Goal: Transaction & Acquisition: Obtain resource

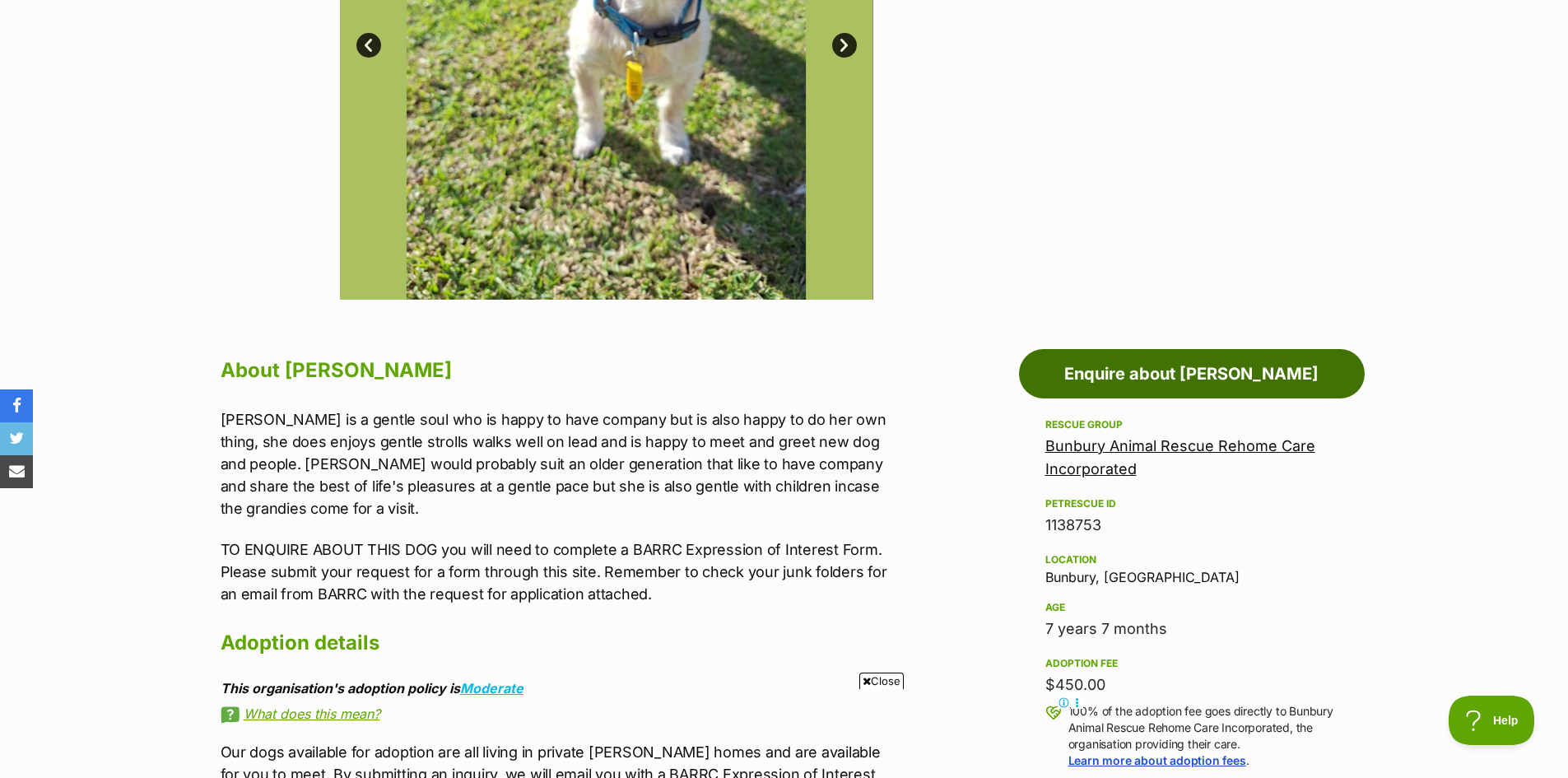
click at [1183, 381] on link "Enquire about Bella" at bounding box center [1192, 374] width 346 height 50
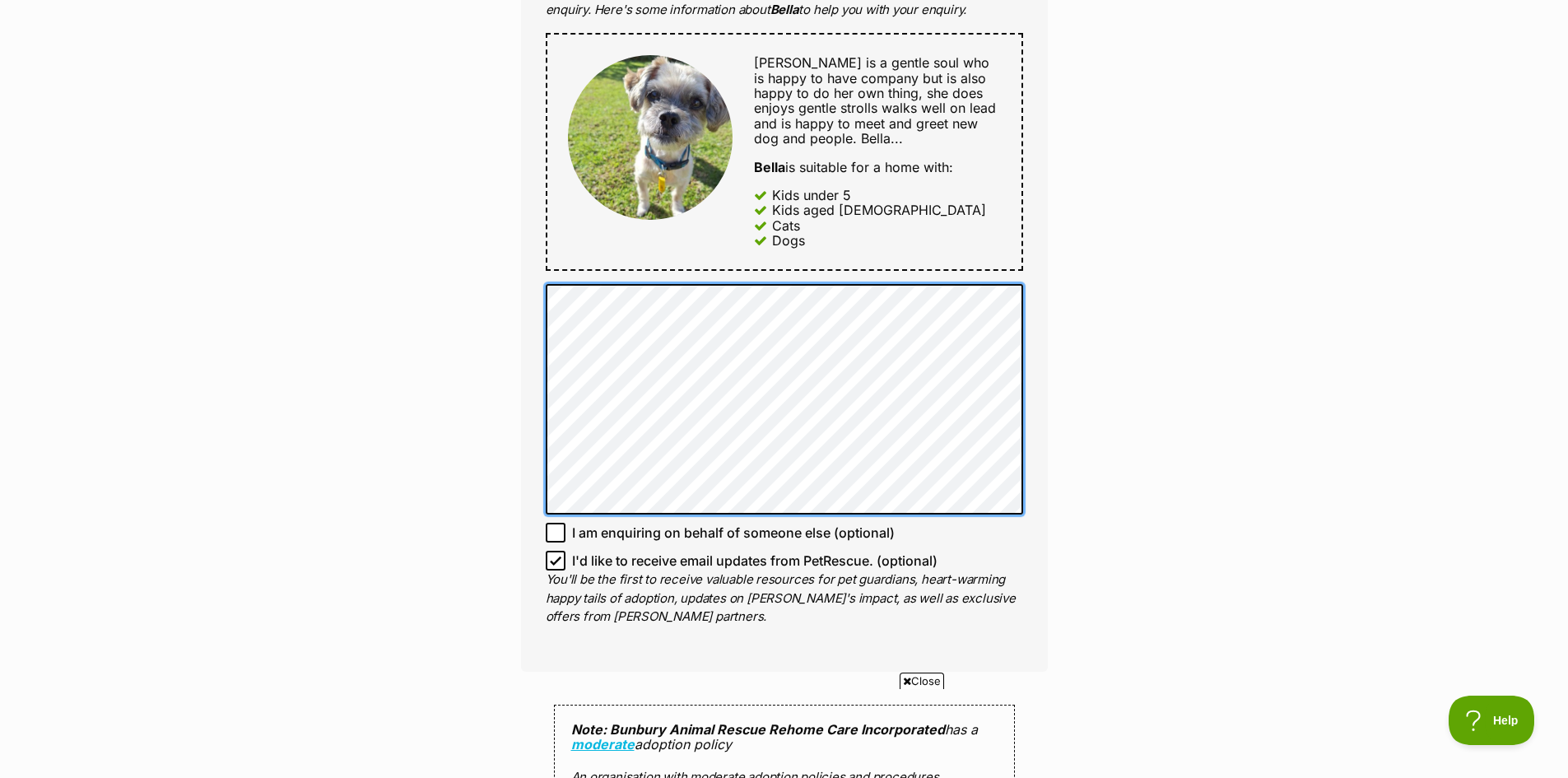
scroll to position [906, 0]
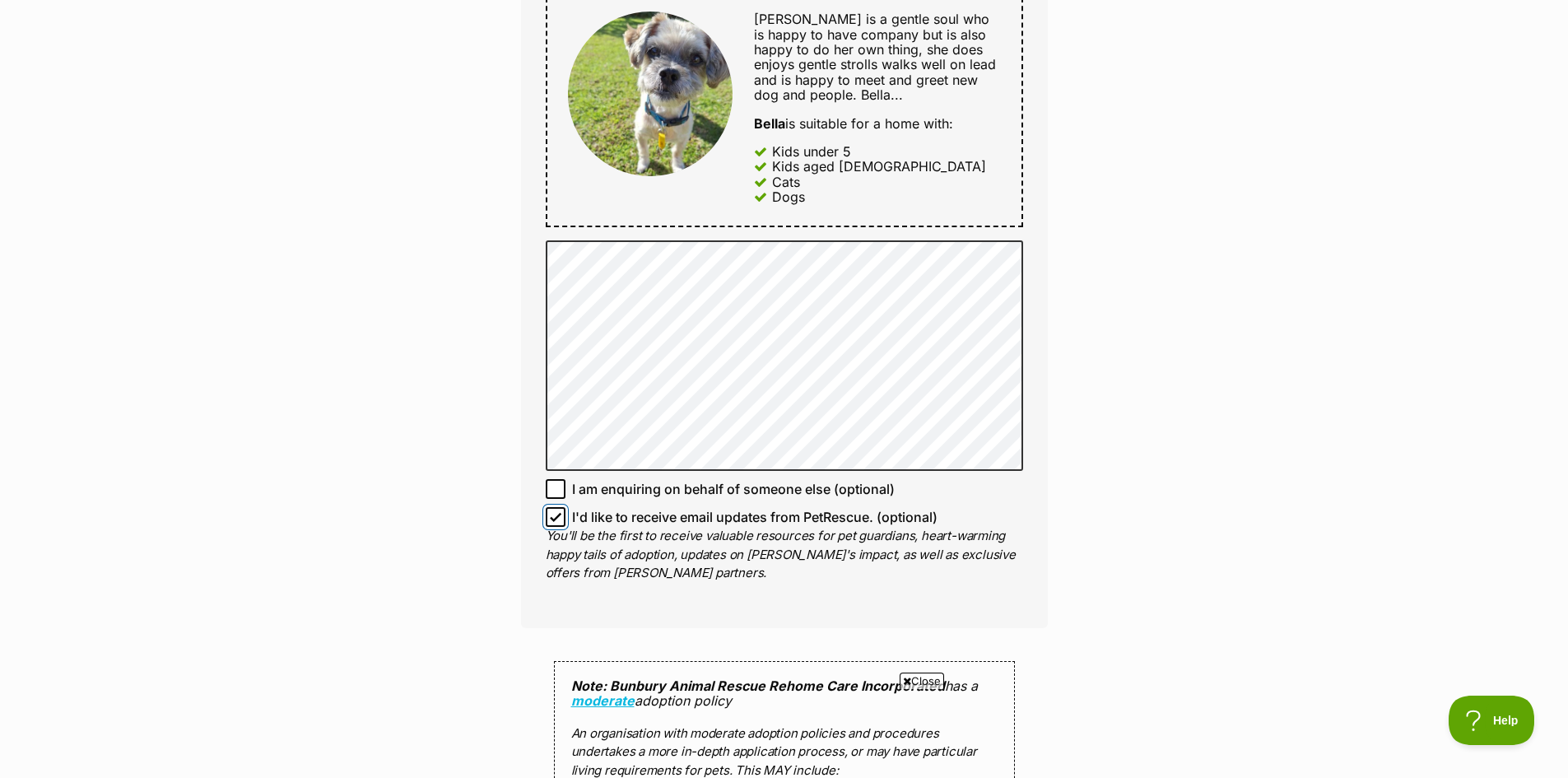
click at [561, 517] on input "I'd like to receive email updates from PetRescue. (optional)" at bounding box center [555, 517] width 19 height 19
checkbox input "false"
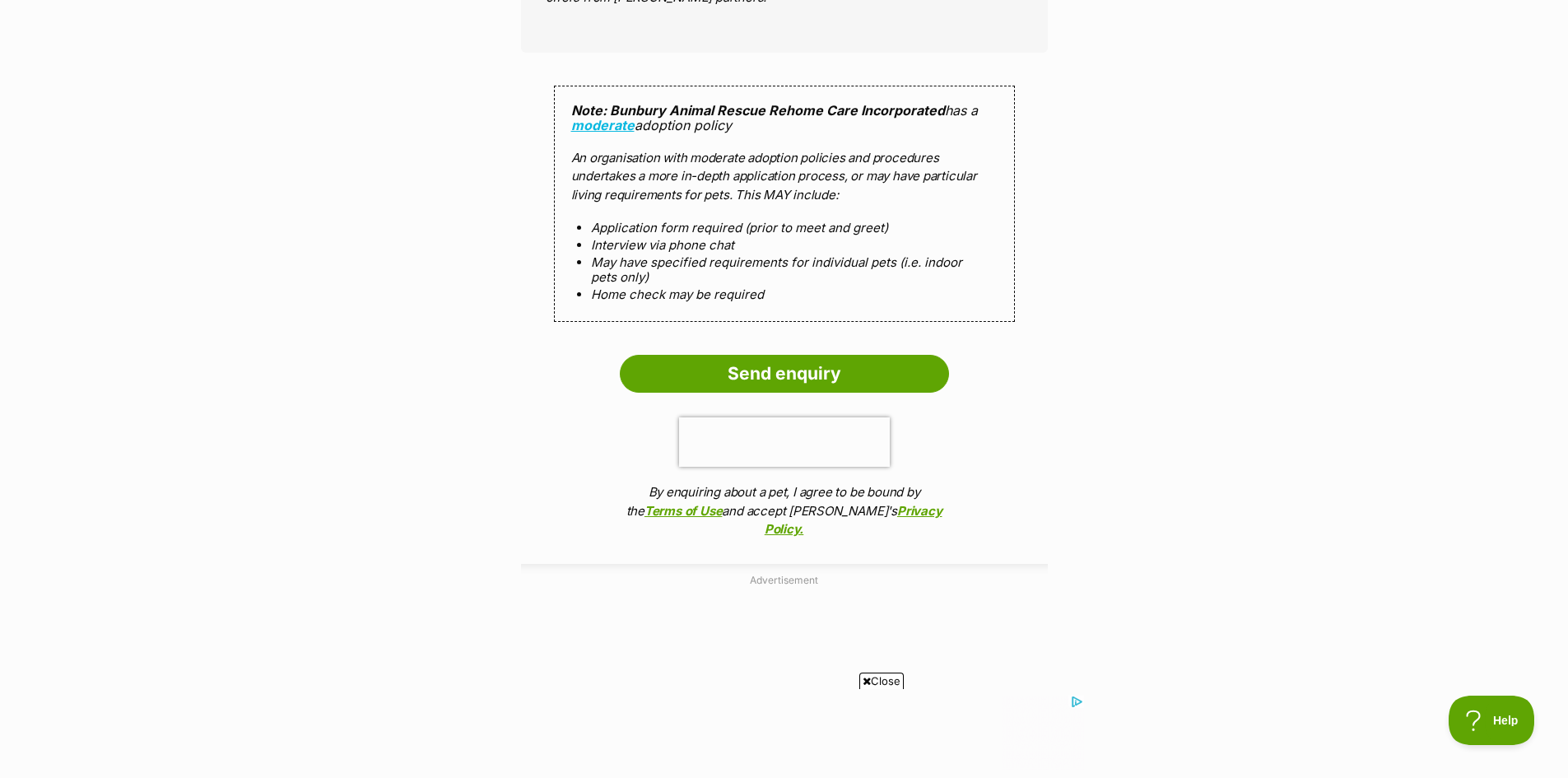
scroll to position [1483, 0]
click at [804, 365] on input "Send enquiry" at bounding box center [784, 373] width 329 height 38
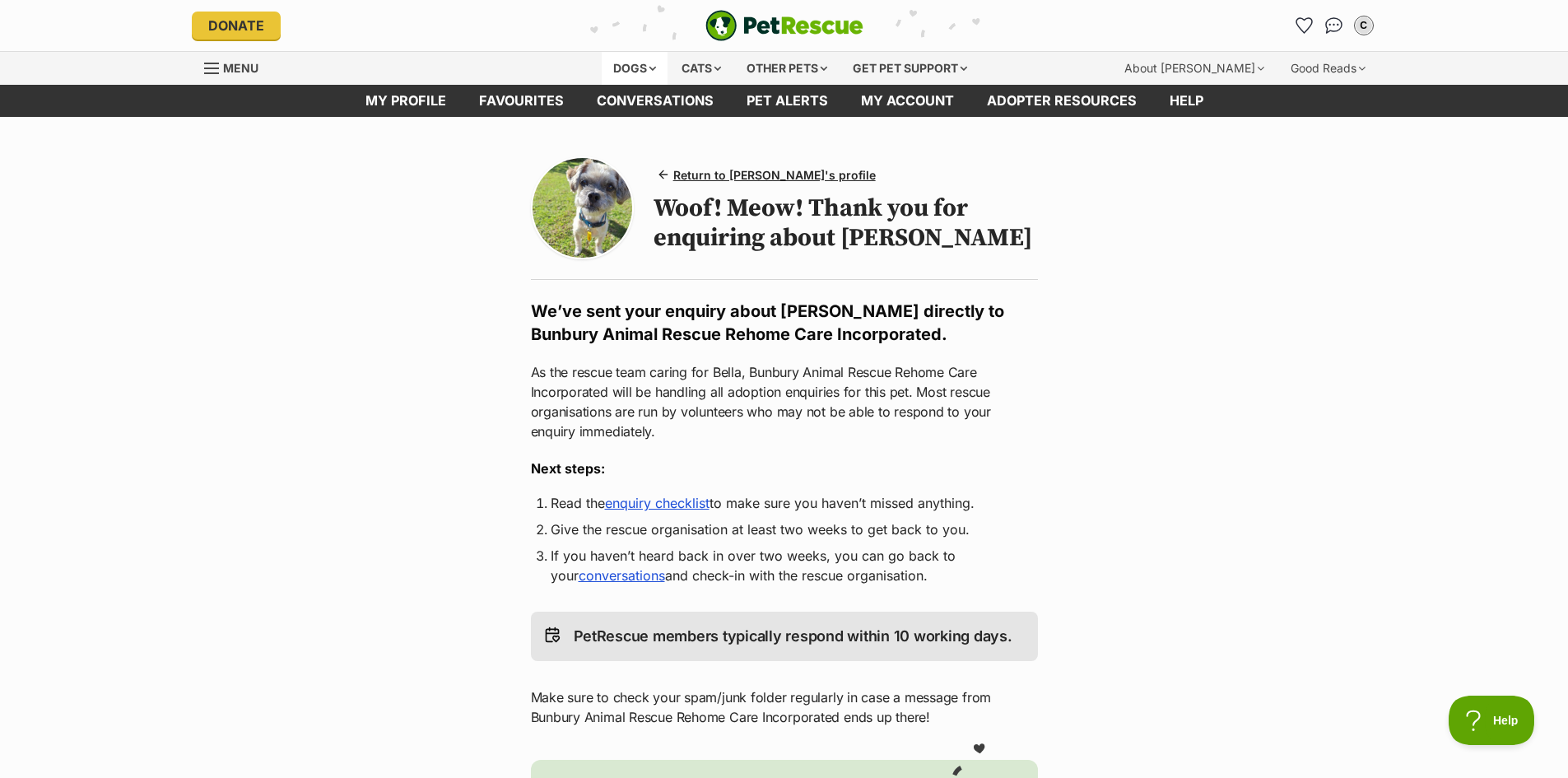
click at [633, 67] on div "Dogs" at bounding box center [635, 68] width 66 height 33
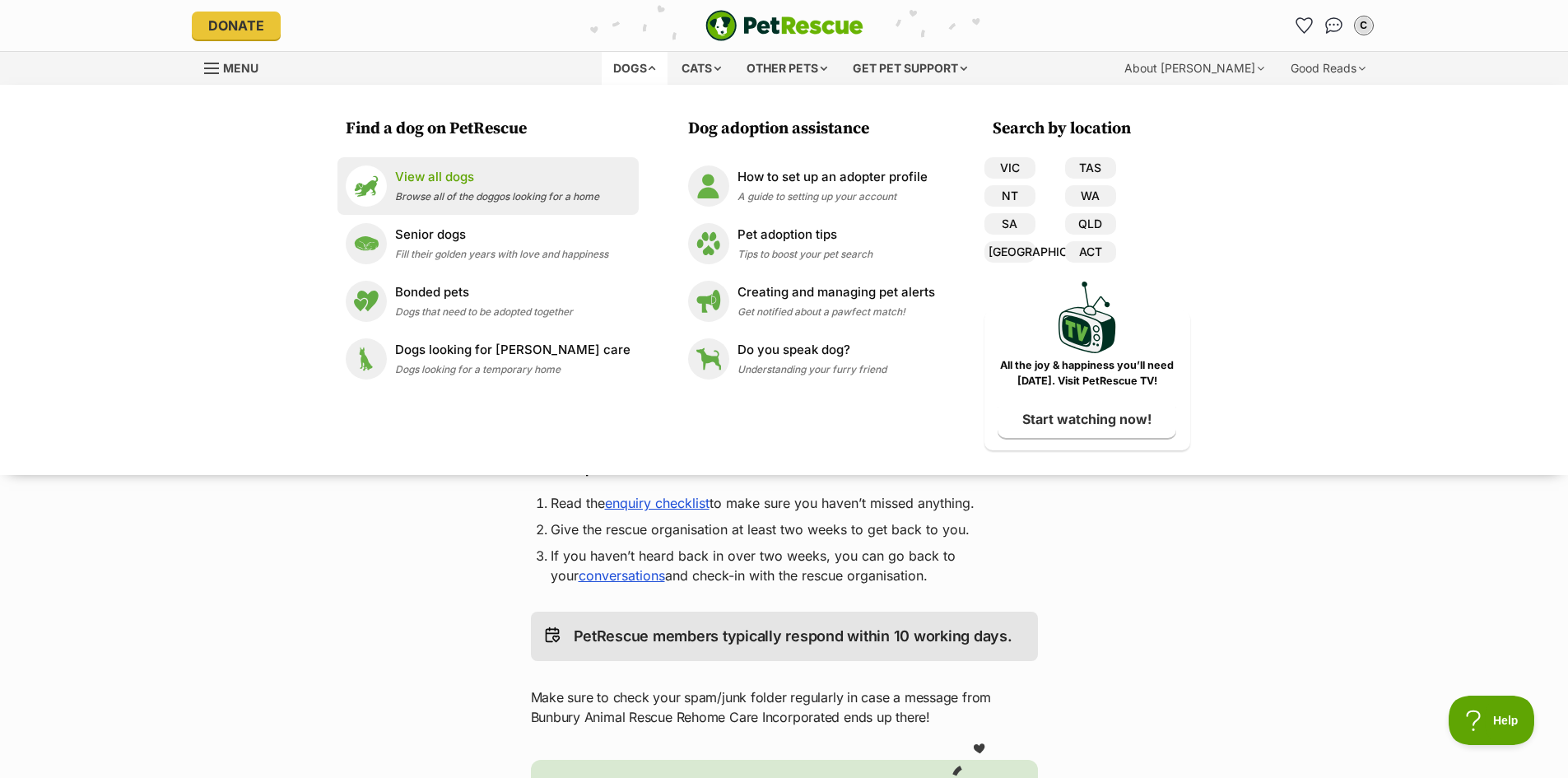
click at [450, 179] on p "View all dogs" at bounding box center [497, 178] width 205 height 19
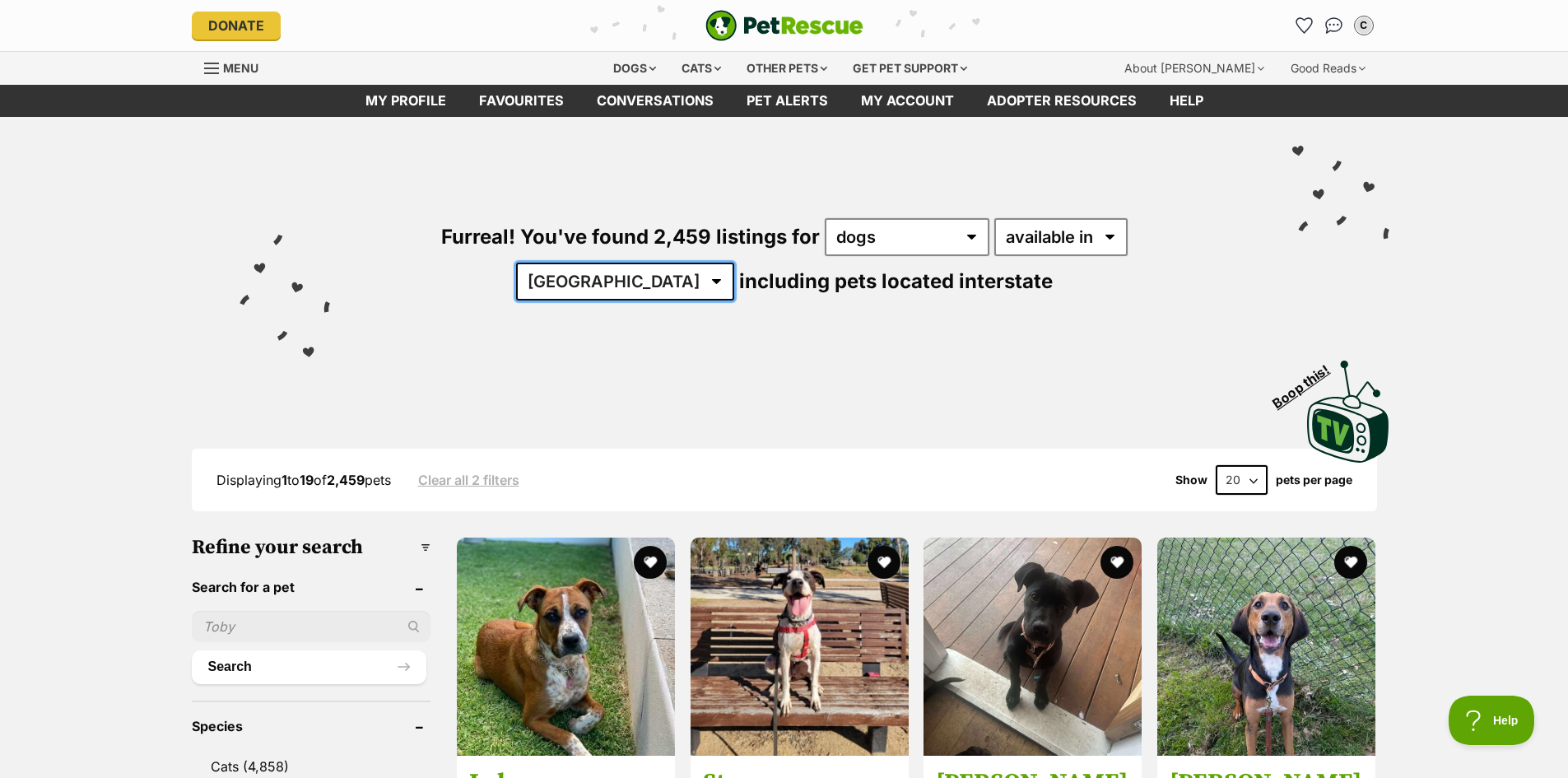
click at [734, 263] on select "[GEOGRAPHIC_DATA] [GEOGRAPHIC_DATA] [GEOGRAPHIC_DATA] [GEOGRAPHIC_DATA] [GEOGRA…" at bounding box center [625, 281] width 218 height 38
select select "WA"
click at [734, 263] on select "[GEOGRAPHIC_DATA] [GEOGRAPHIC_DATA] [GEOGRAPHIC_DATA] [GEOGRAPHIC_DATA] [GEOGRA…" at bounding box center [625, 281] width 218 height 38
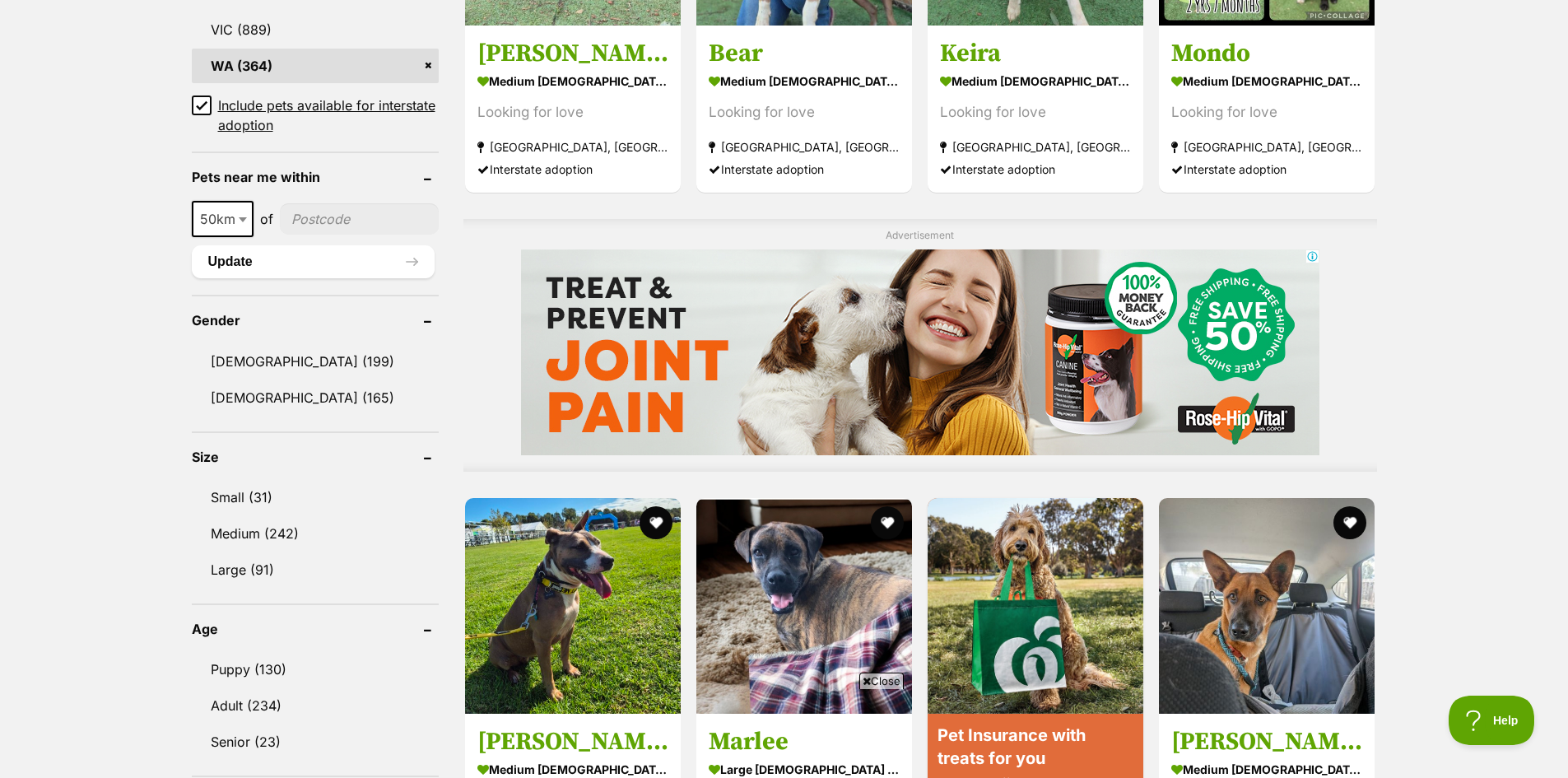
scroll to position [1153, 0]
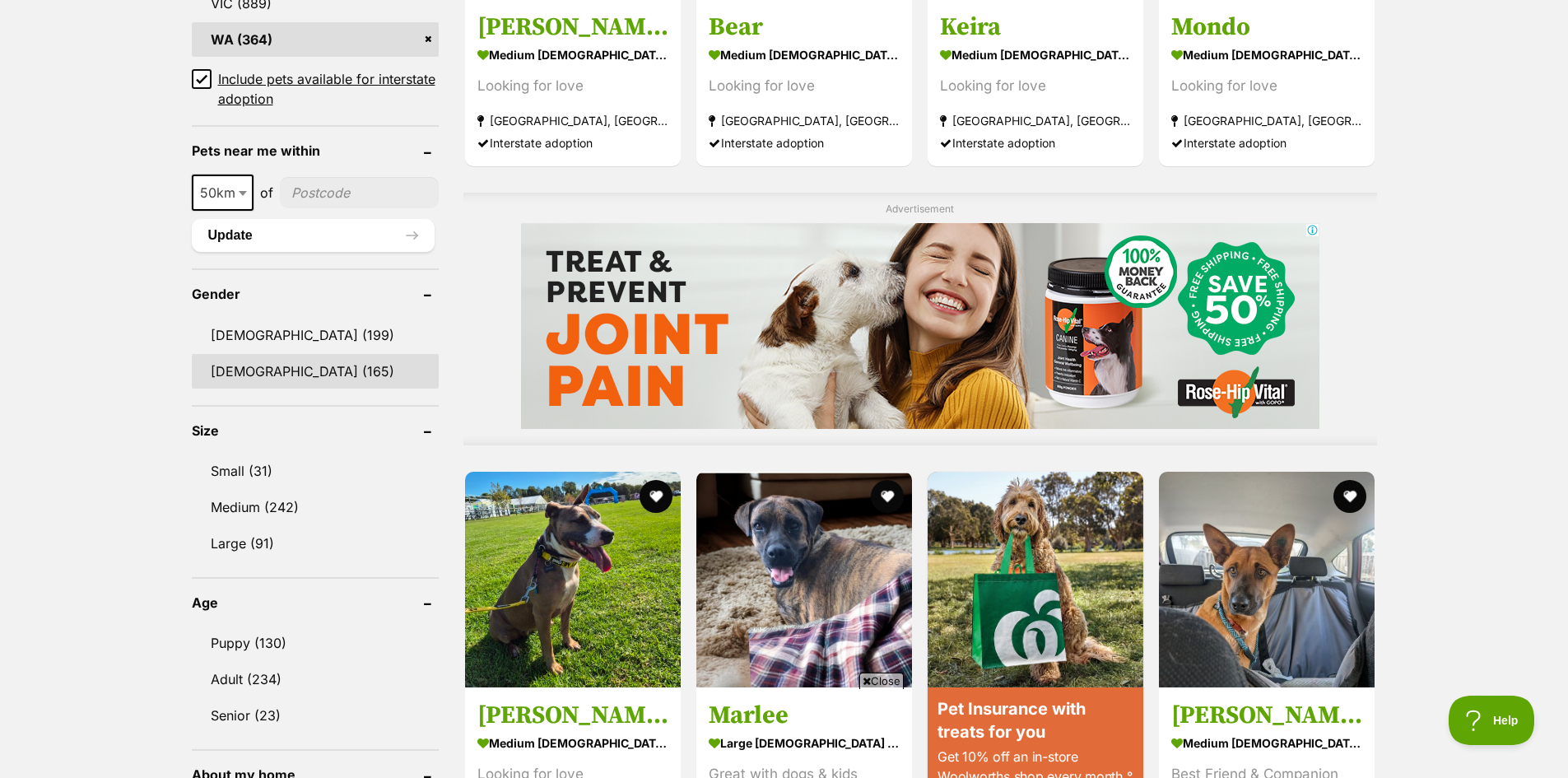
click at [259, 370] on link "Female (165)" at bounding box center [315, 371] width 247 height 35
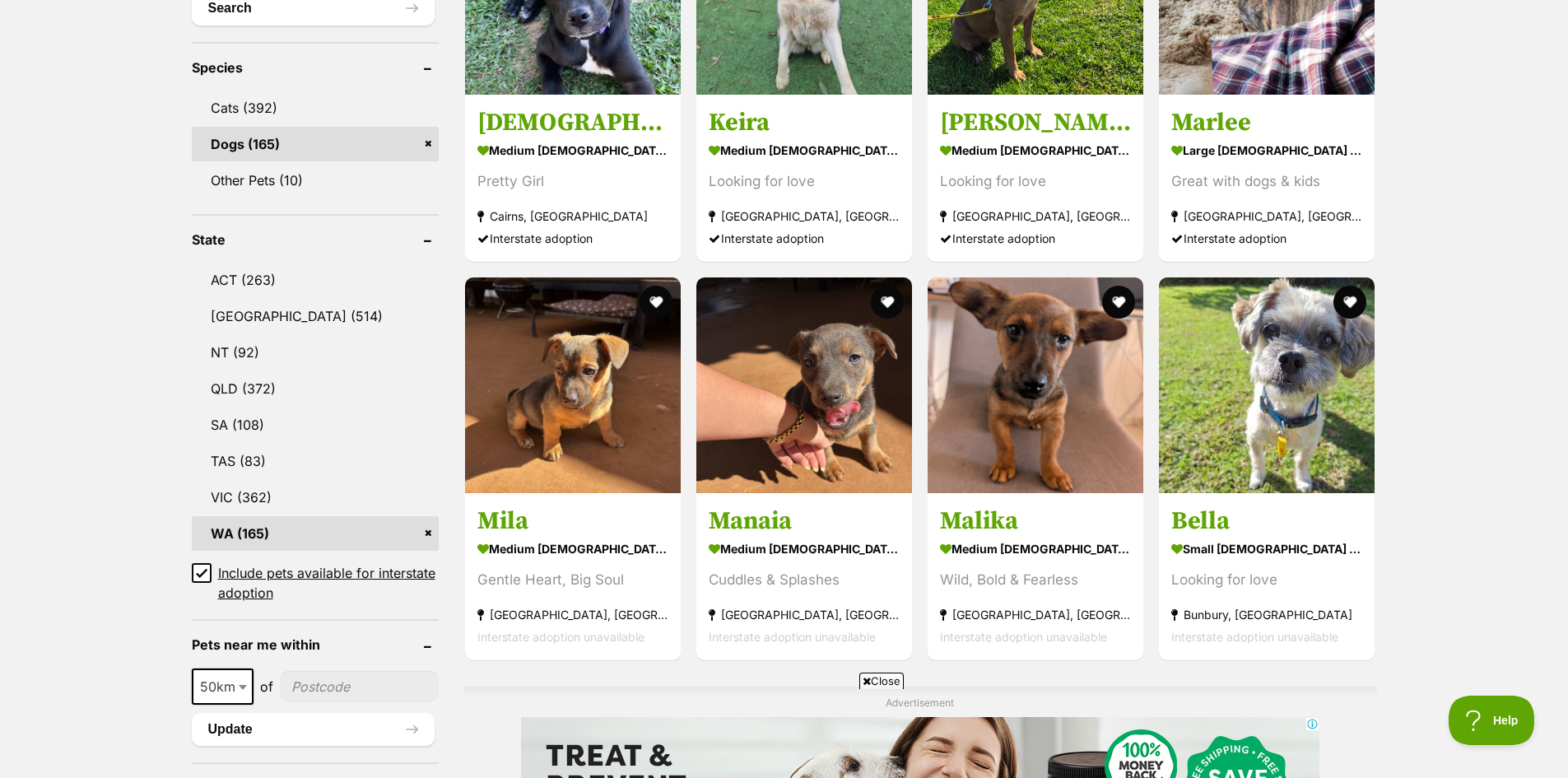
click at [202, 570] on icon at bounding box center [202, 573] width 10 height 8
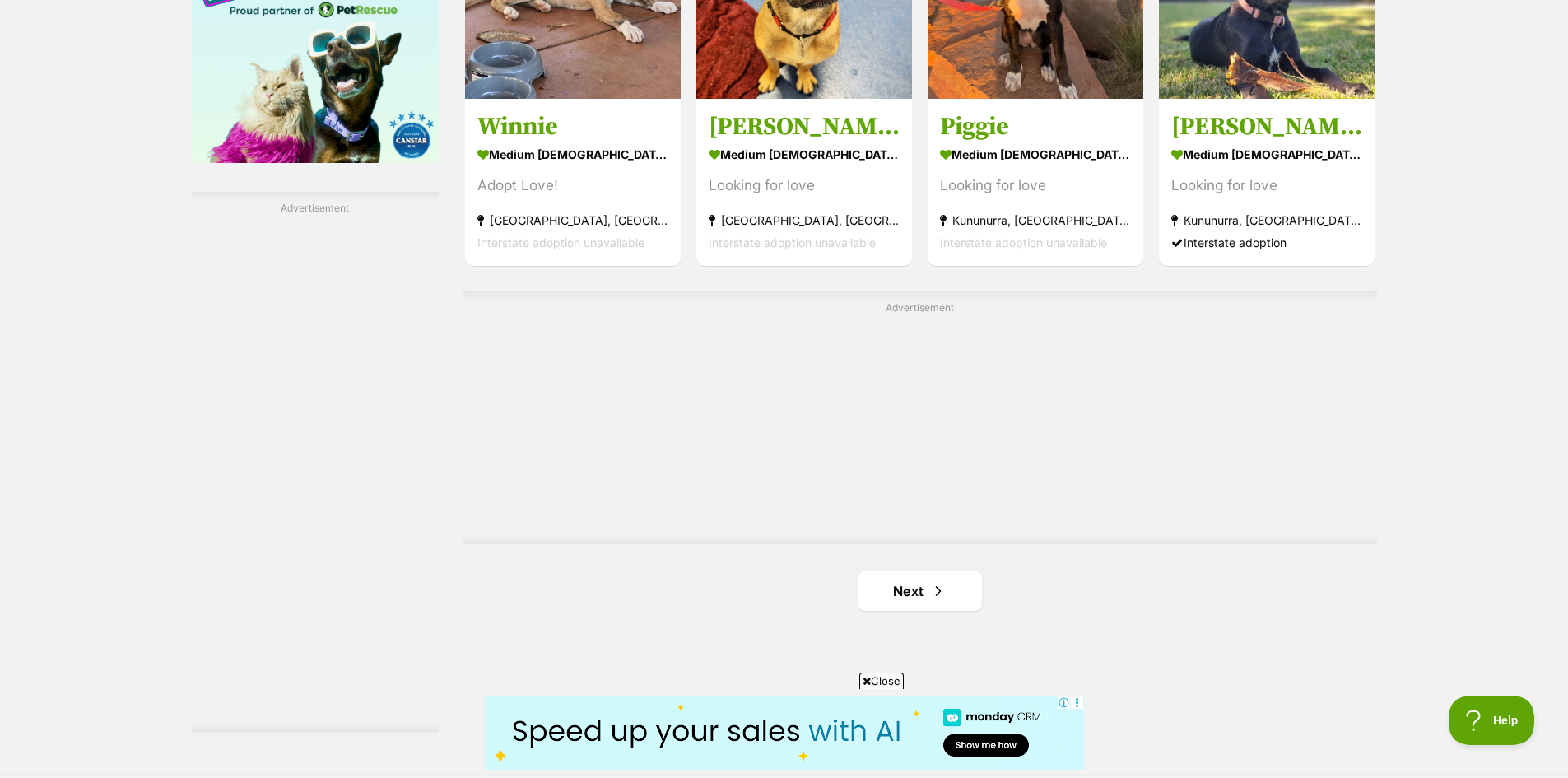
scroll to position [2800, 0]
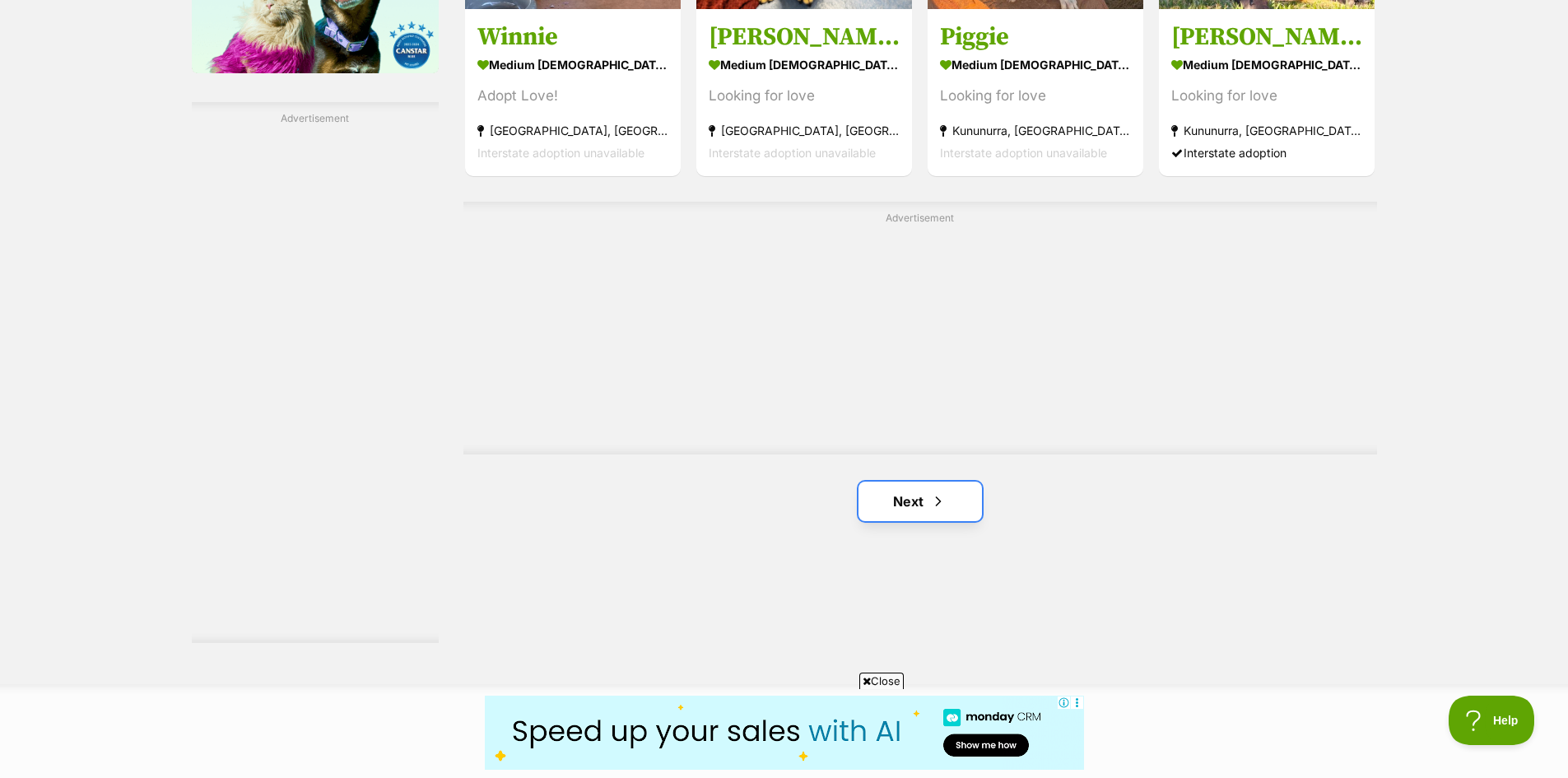
click at [933, 492] on span "Next page" at bounding box center [938, 501] width 17 height 19
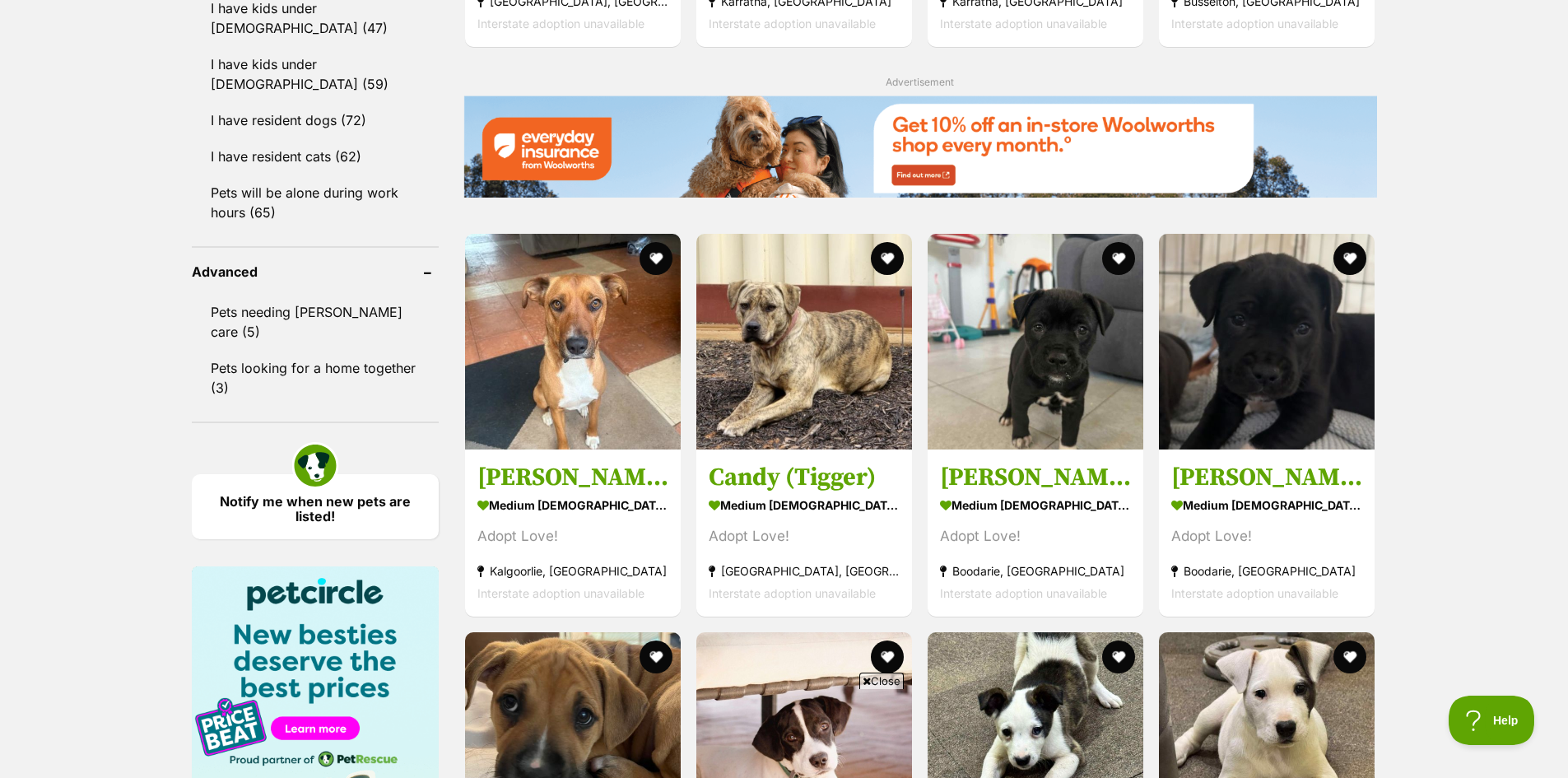
scroll to position [1976, 0]
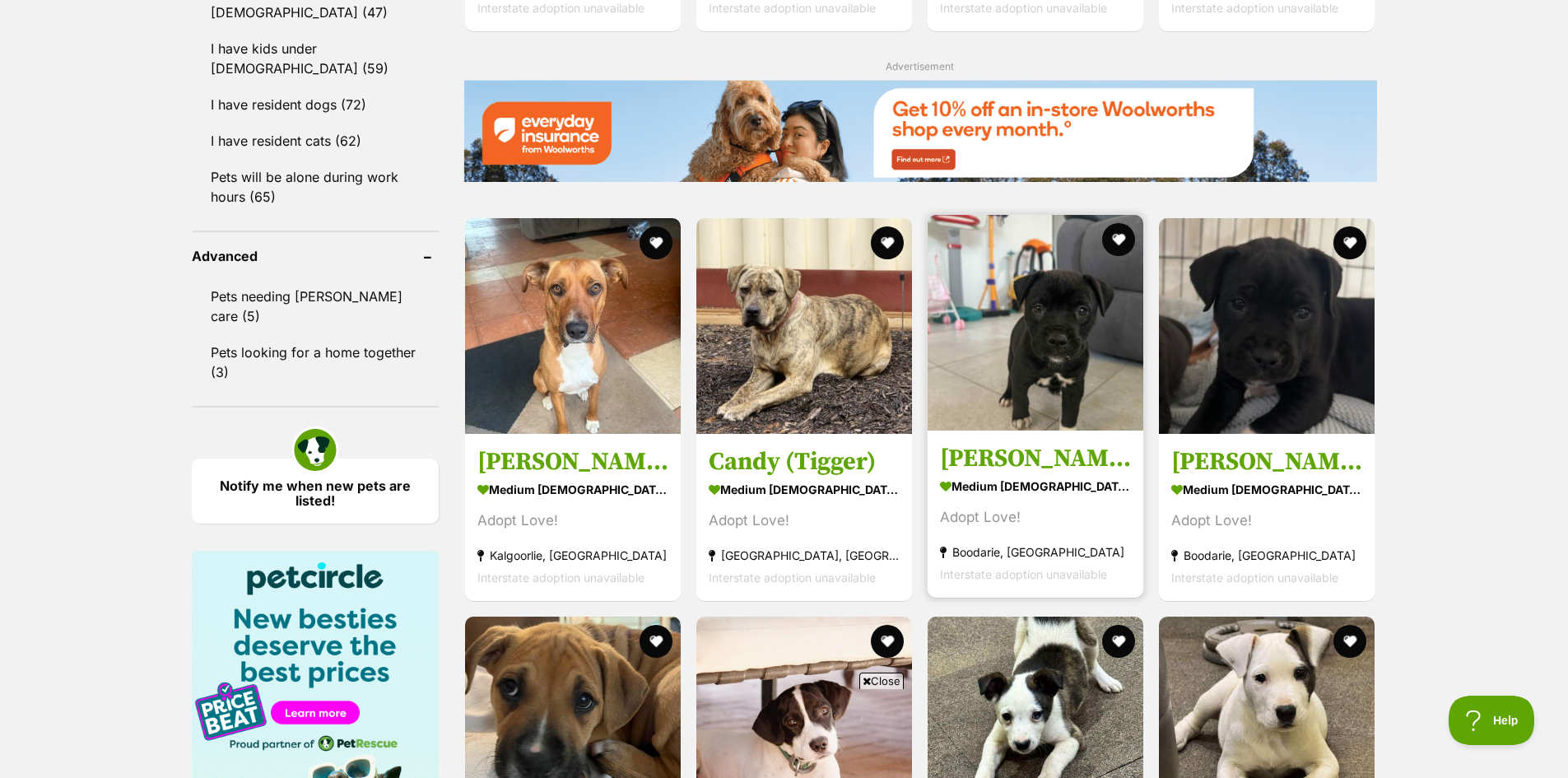
click at [1026, 474] on strong "medium [DEMOGRAPHIC_DATA] Dog" at bounding box center [1035, 486] width 191 height 24
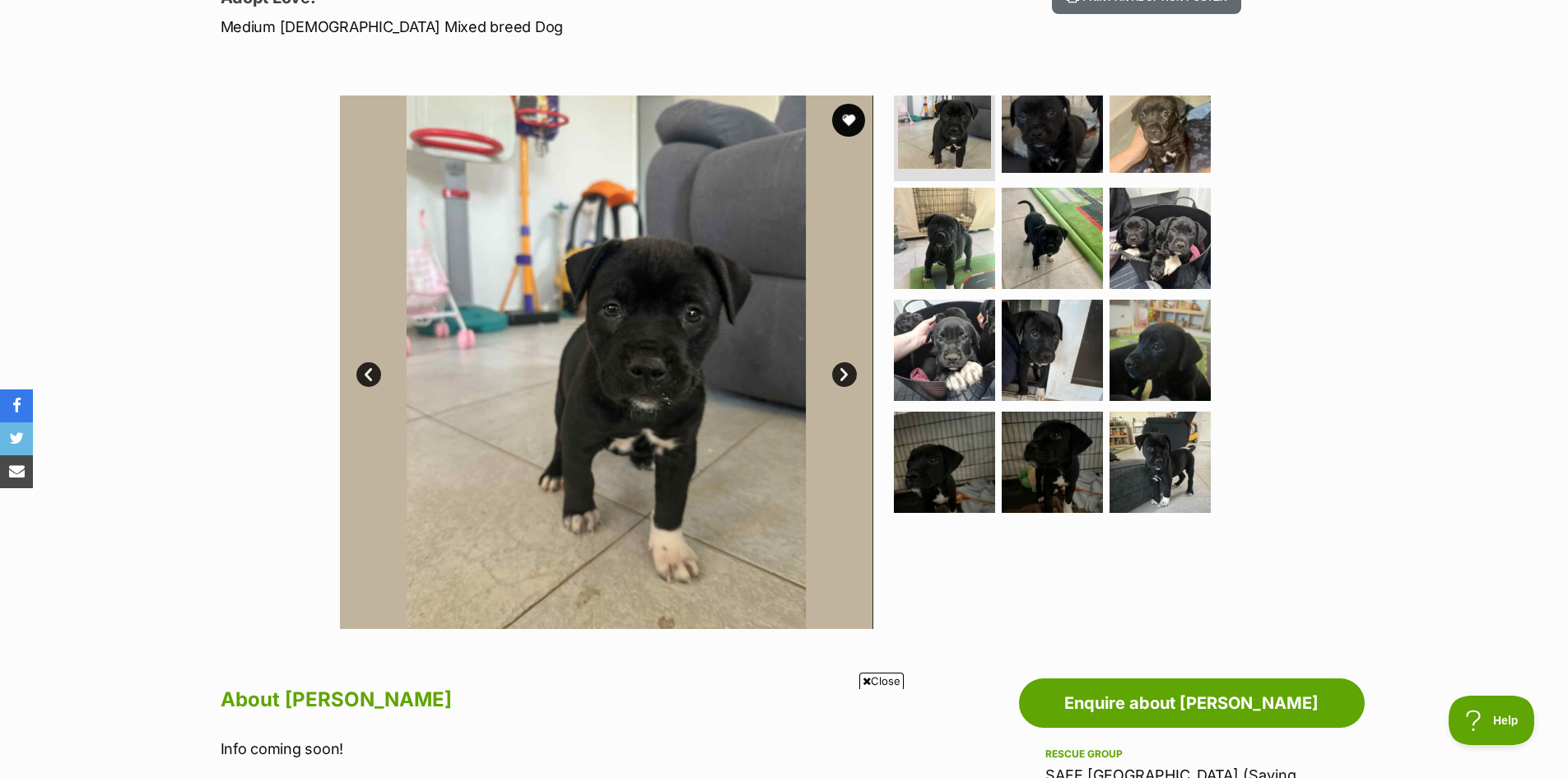
scroll to position [83, 0]
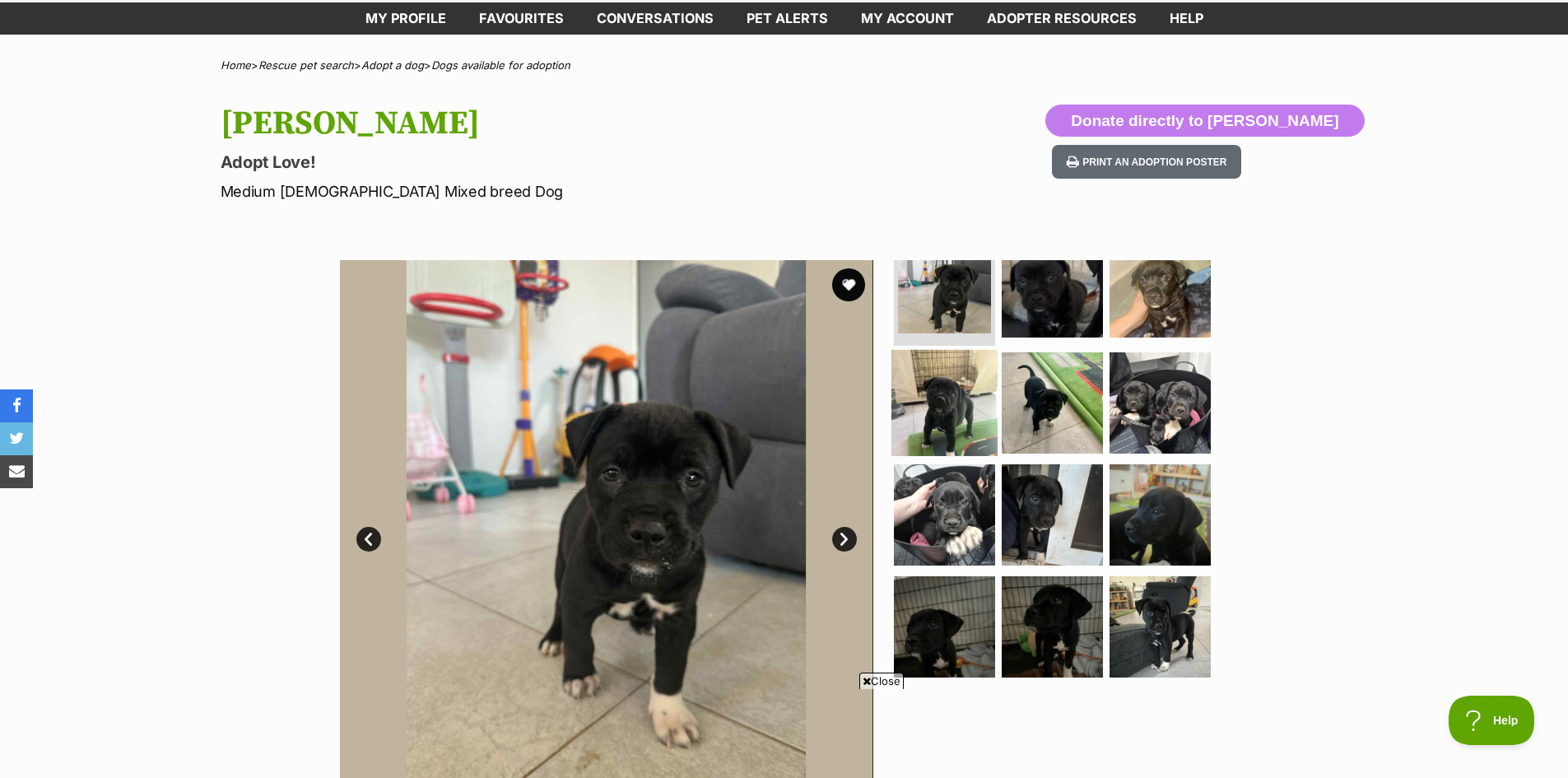
click at [959, 430] on img at bounding box center [944, 403] width 106 height 106
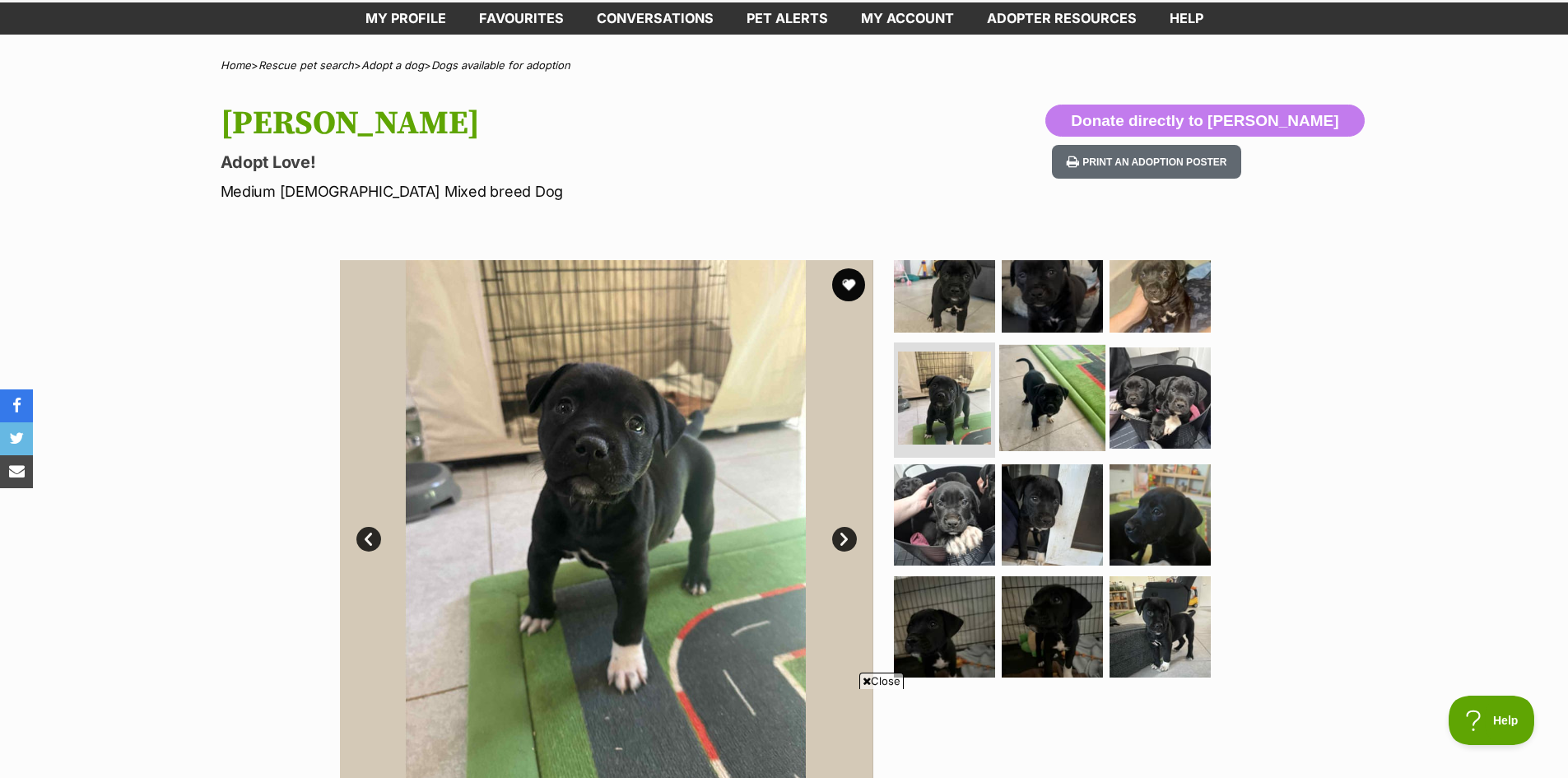
click at [1095, 397] on img at bounding box center [1052, 398] width 106 height 106
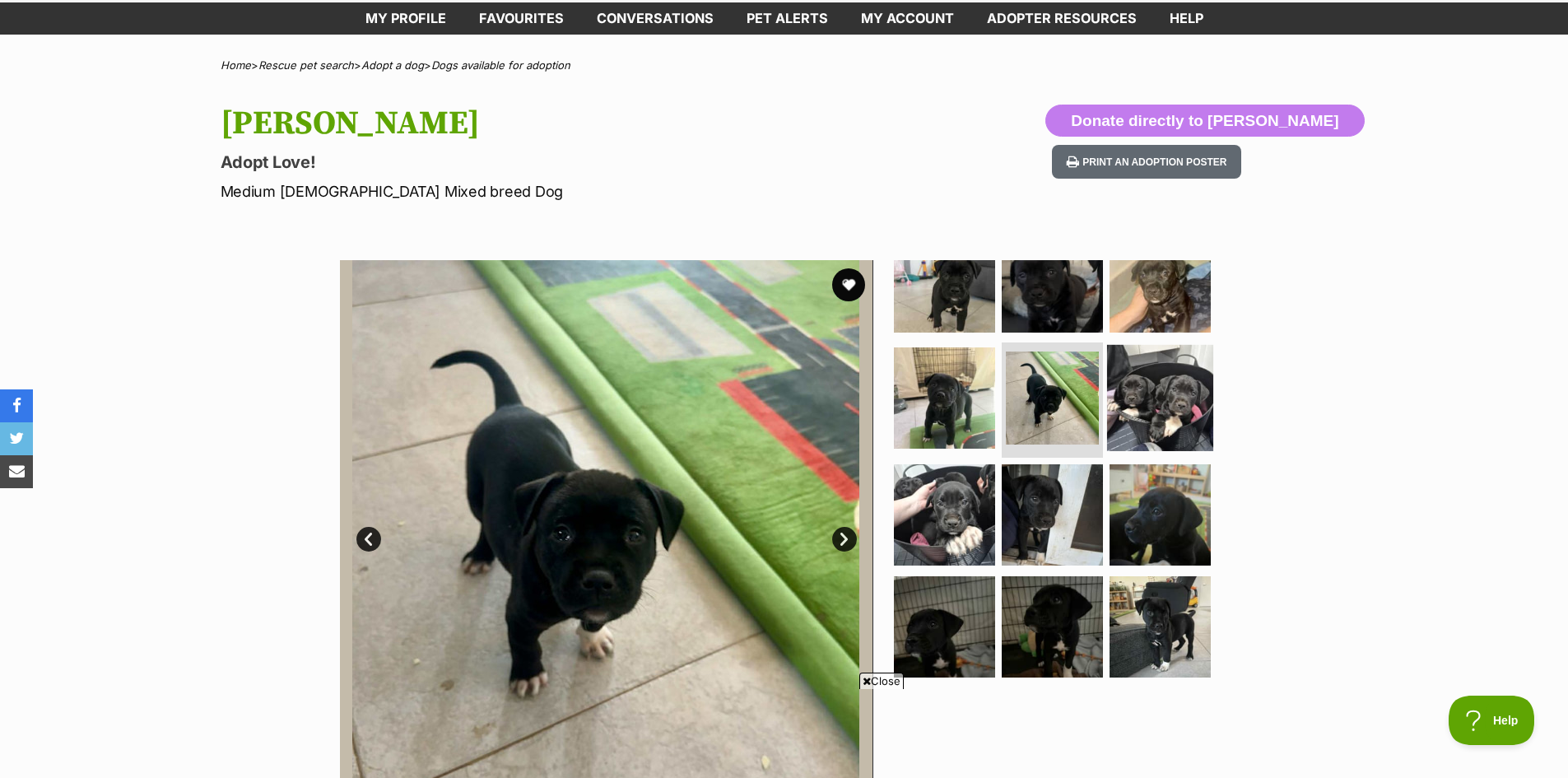
click at [1151, 416] on img at bounding box center [1161, 398] width 106 height 106
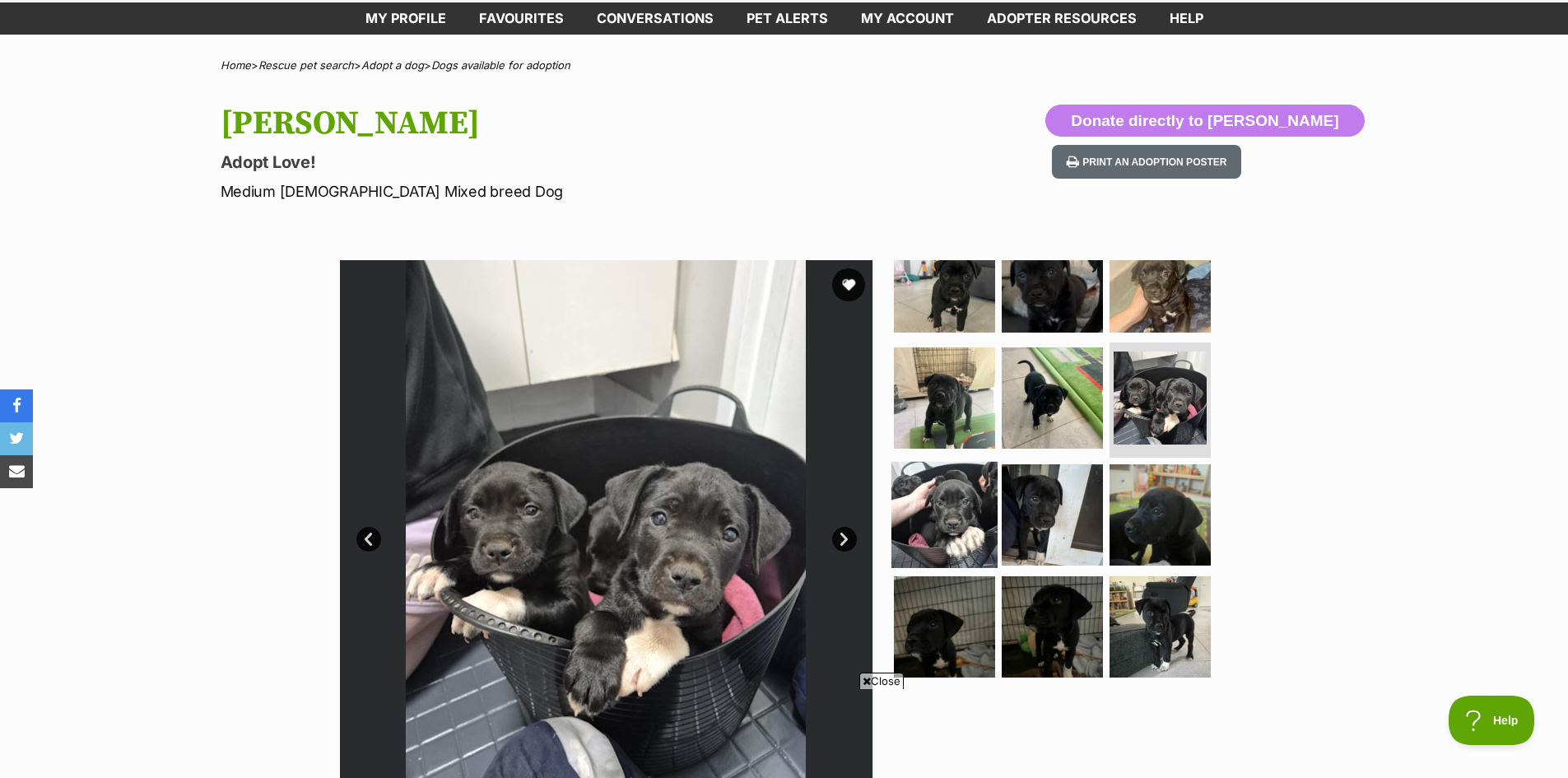
click at [941, 498] on img at bounding box center [944, 515] width 106 height 106
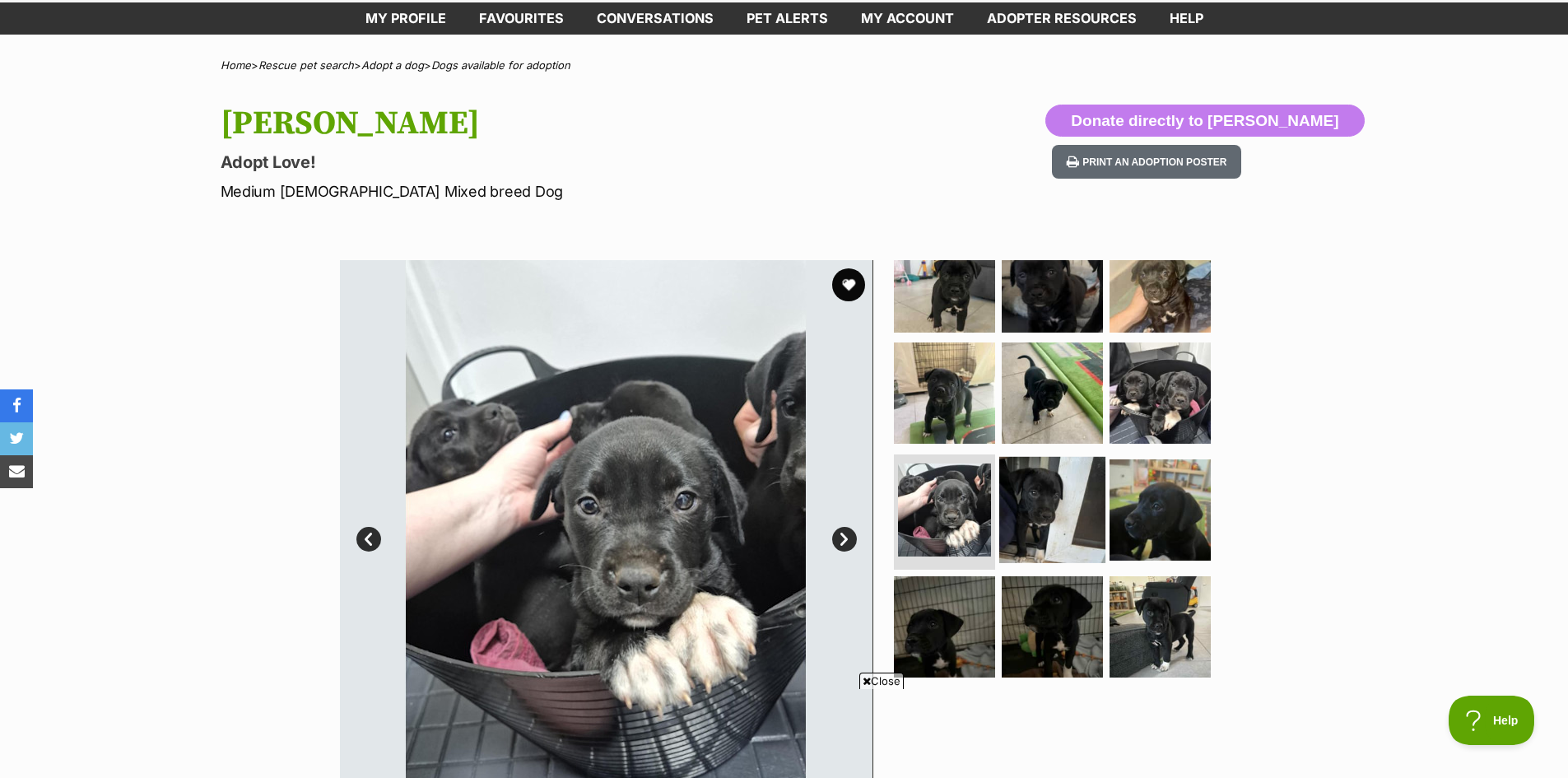
click at [999, 498] on img at bounding box center [1052, 510] width 106 height 106
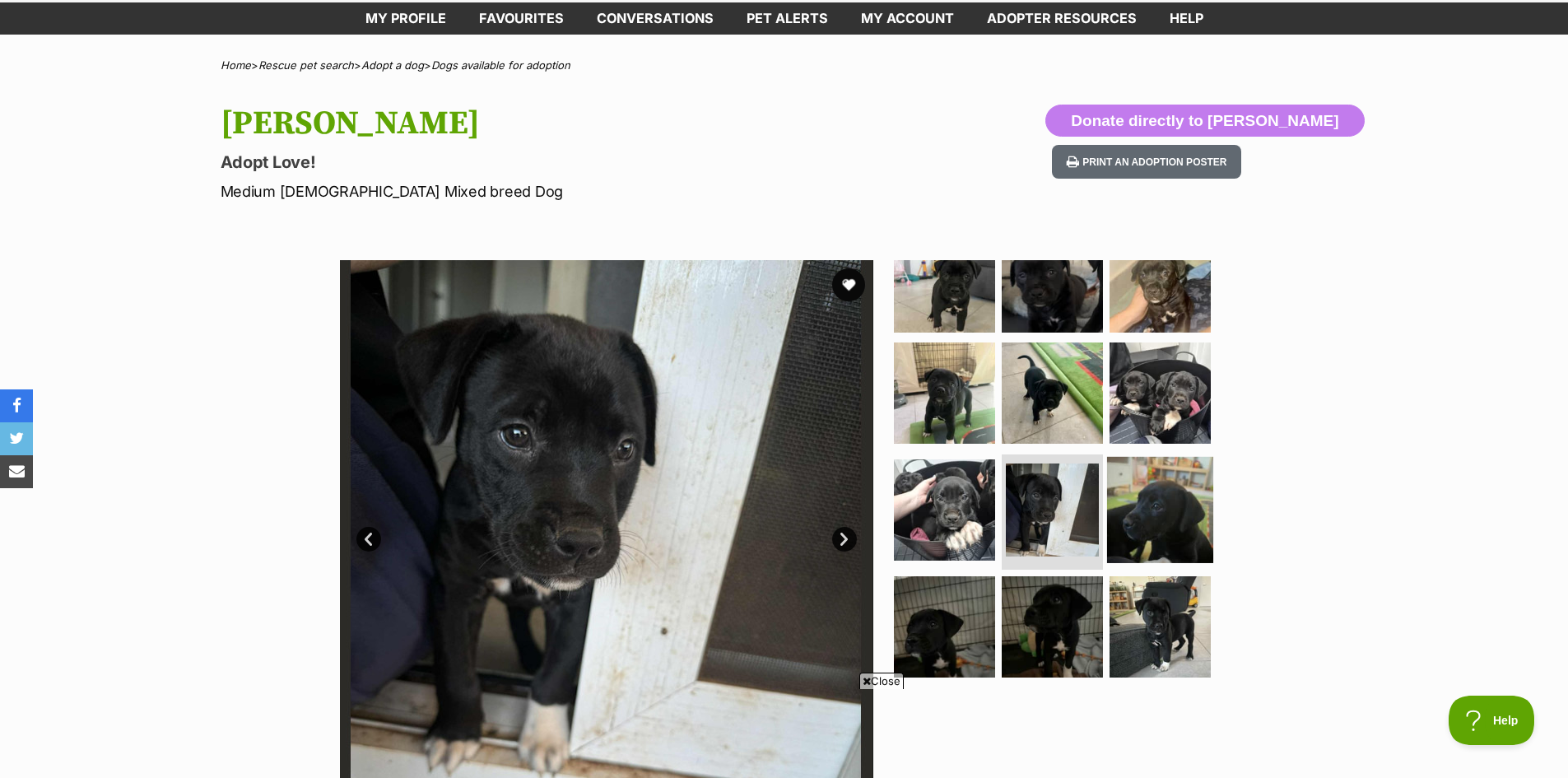
click at [1121, 494] on img at bounding box center [1161, 510] width 106 height 106
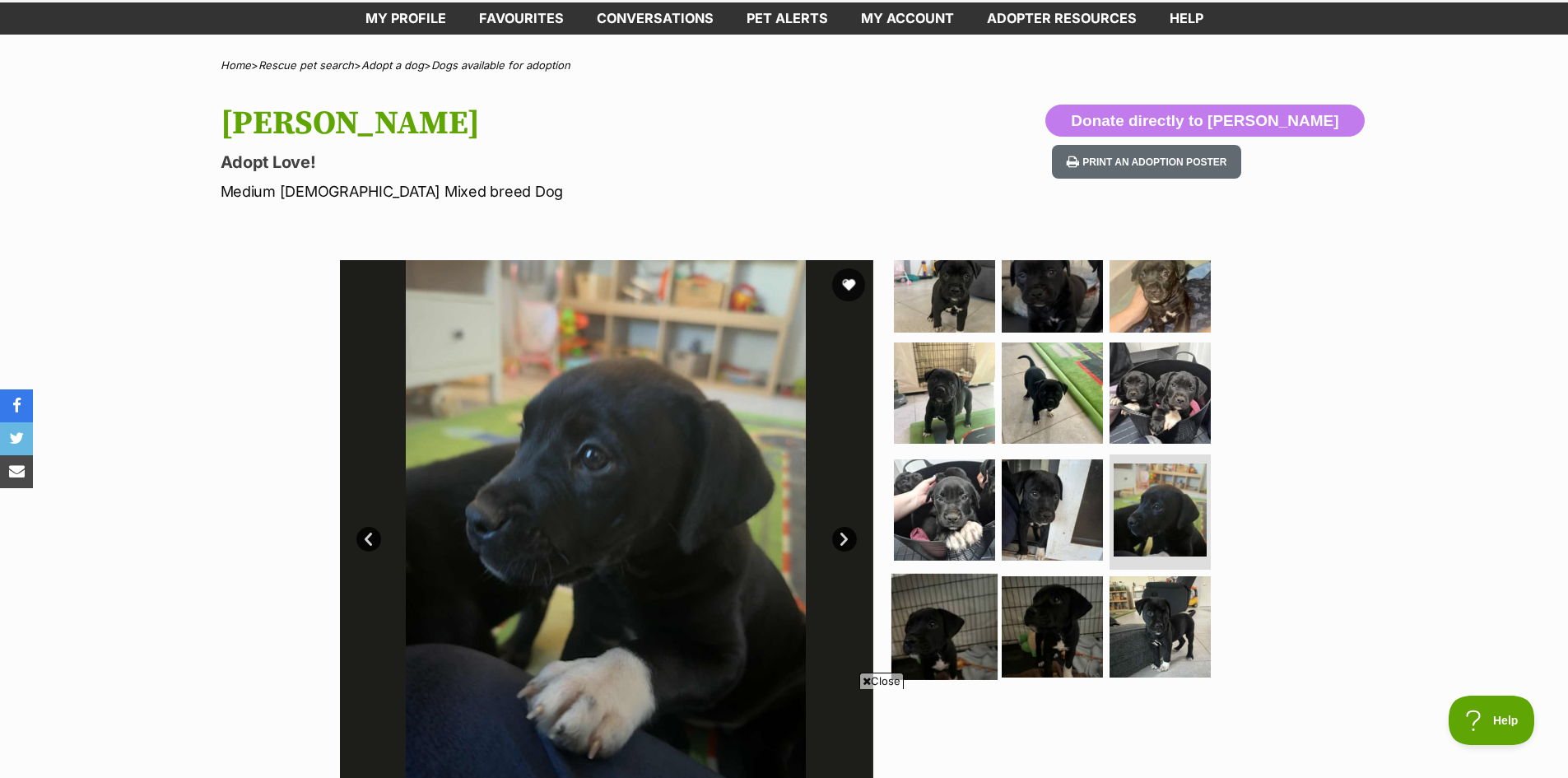
click at [930, 616] on img at bounding box center [944, 627] width 106 height 106
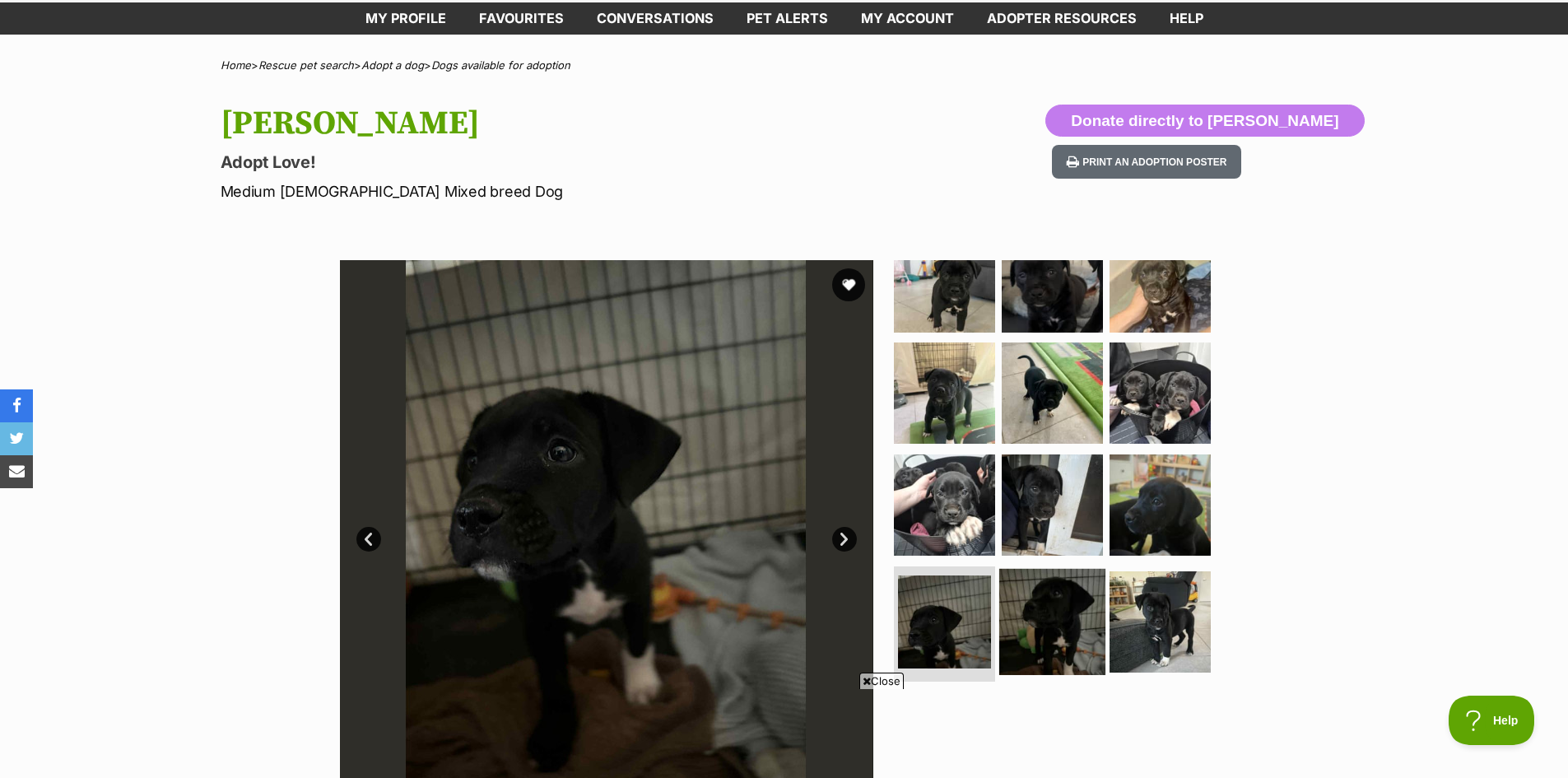
click at [1061, 622] on img at bounding box center [1052, 622] width 106 height 106
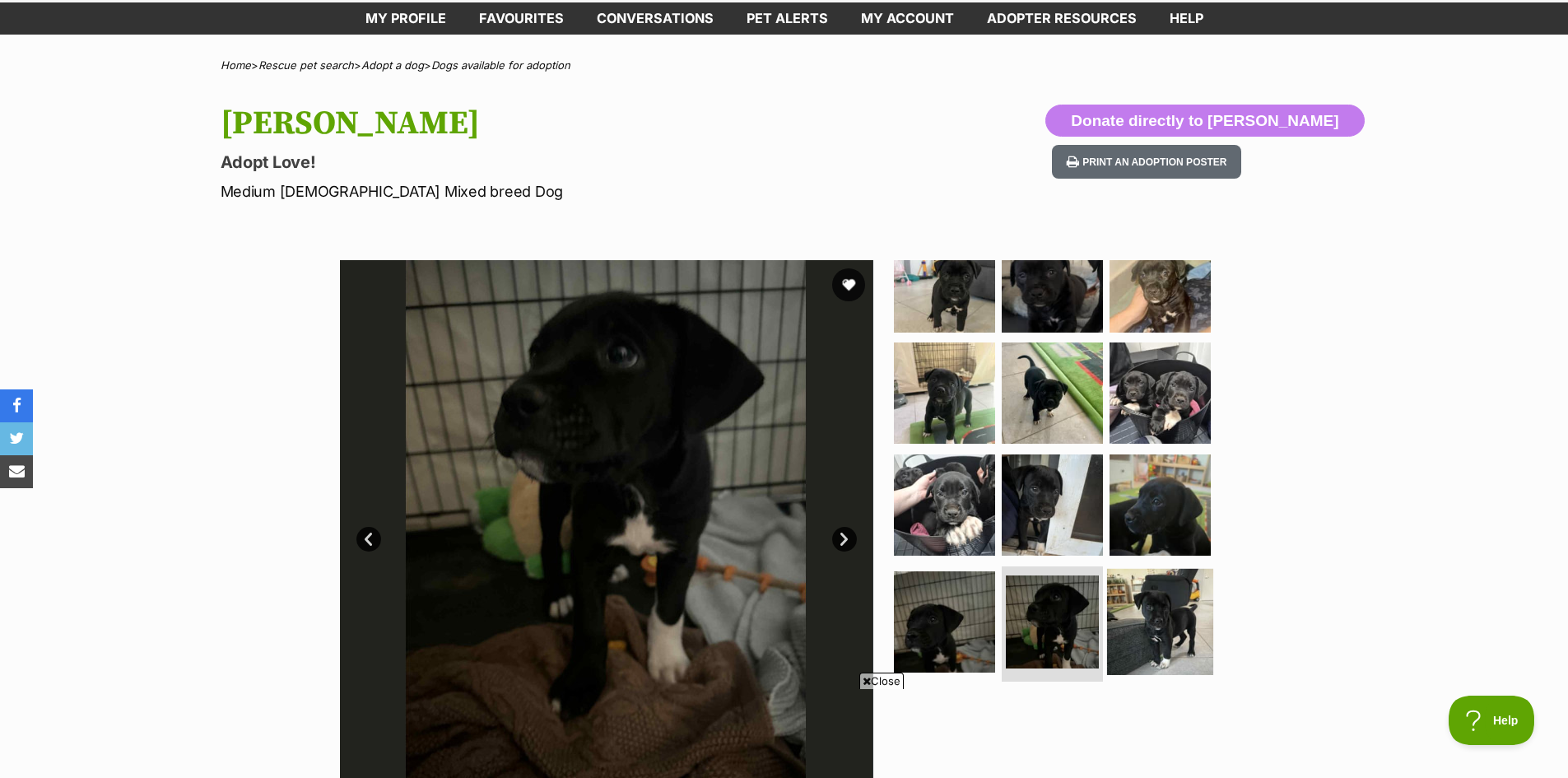
click at [1158, 615] on img at bounding box center [1161, 622] width 106 height 106
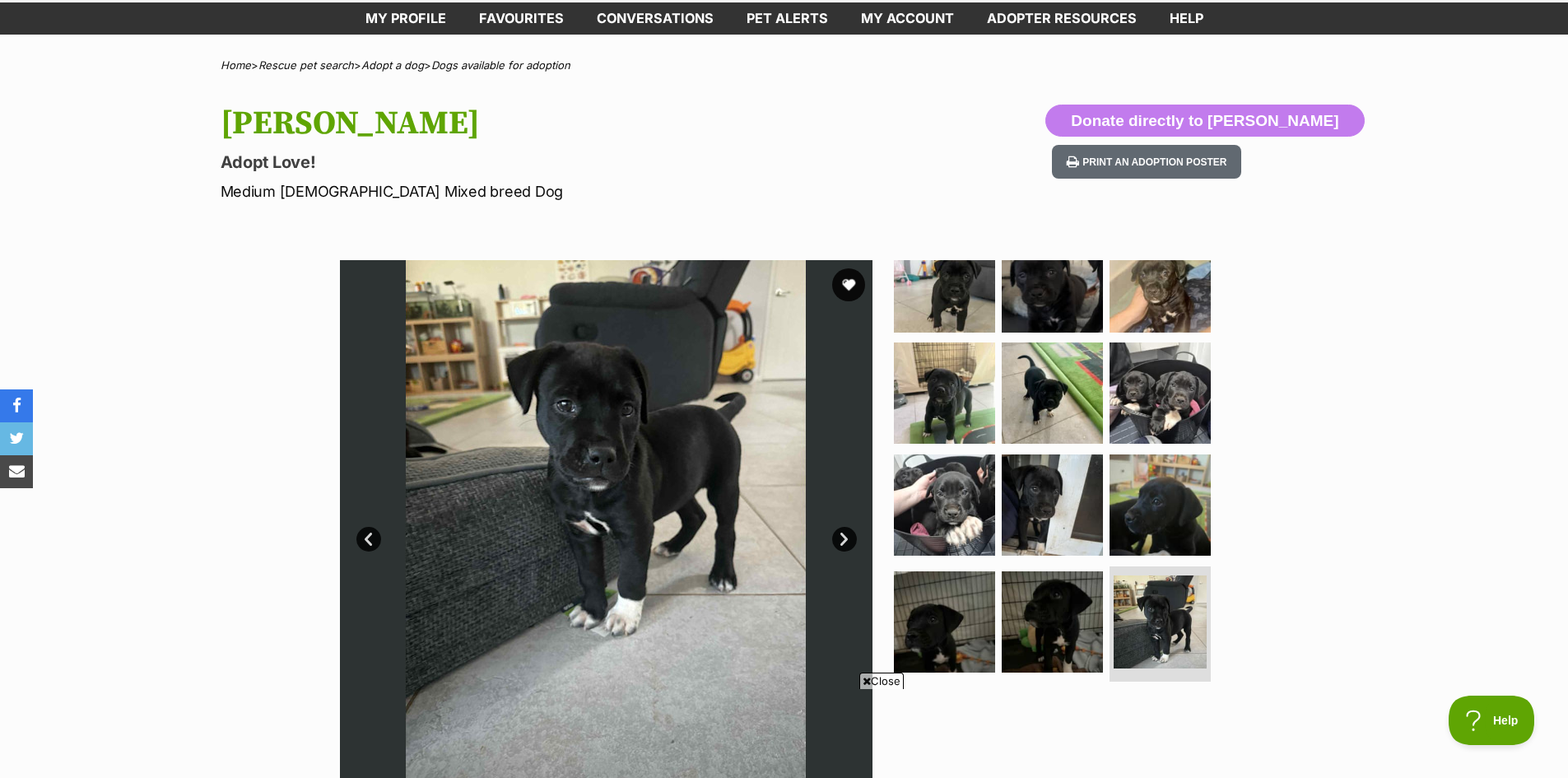
scroll to position [0, 0]
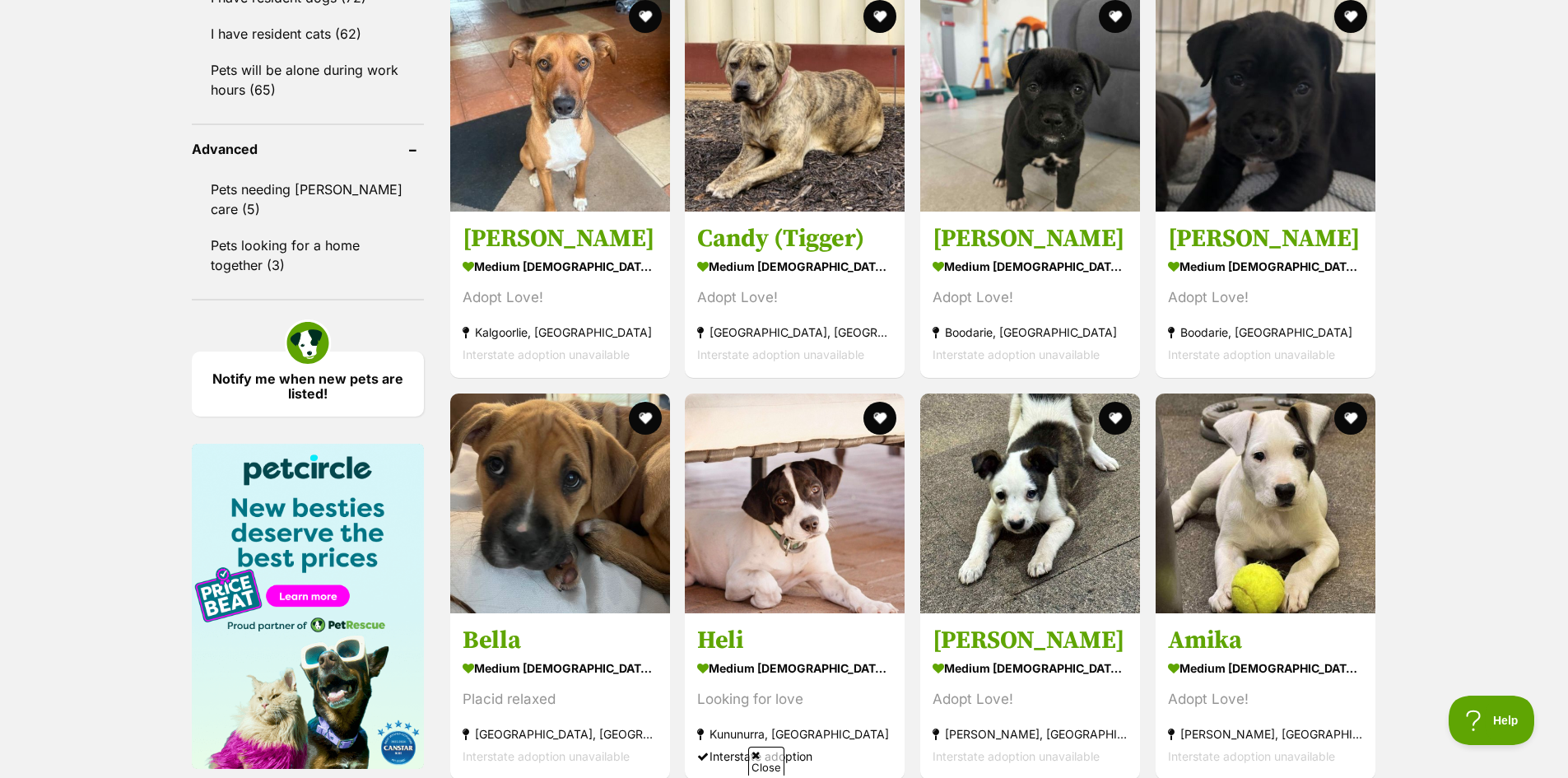
scroll to position [2152, 0]
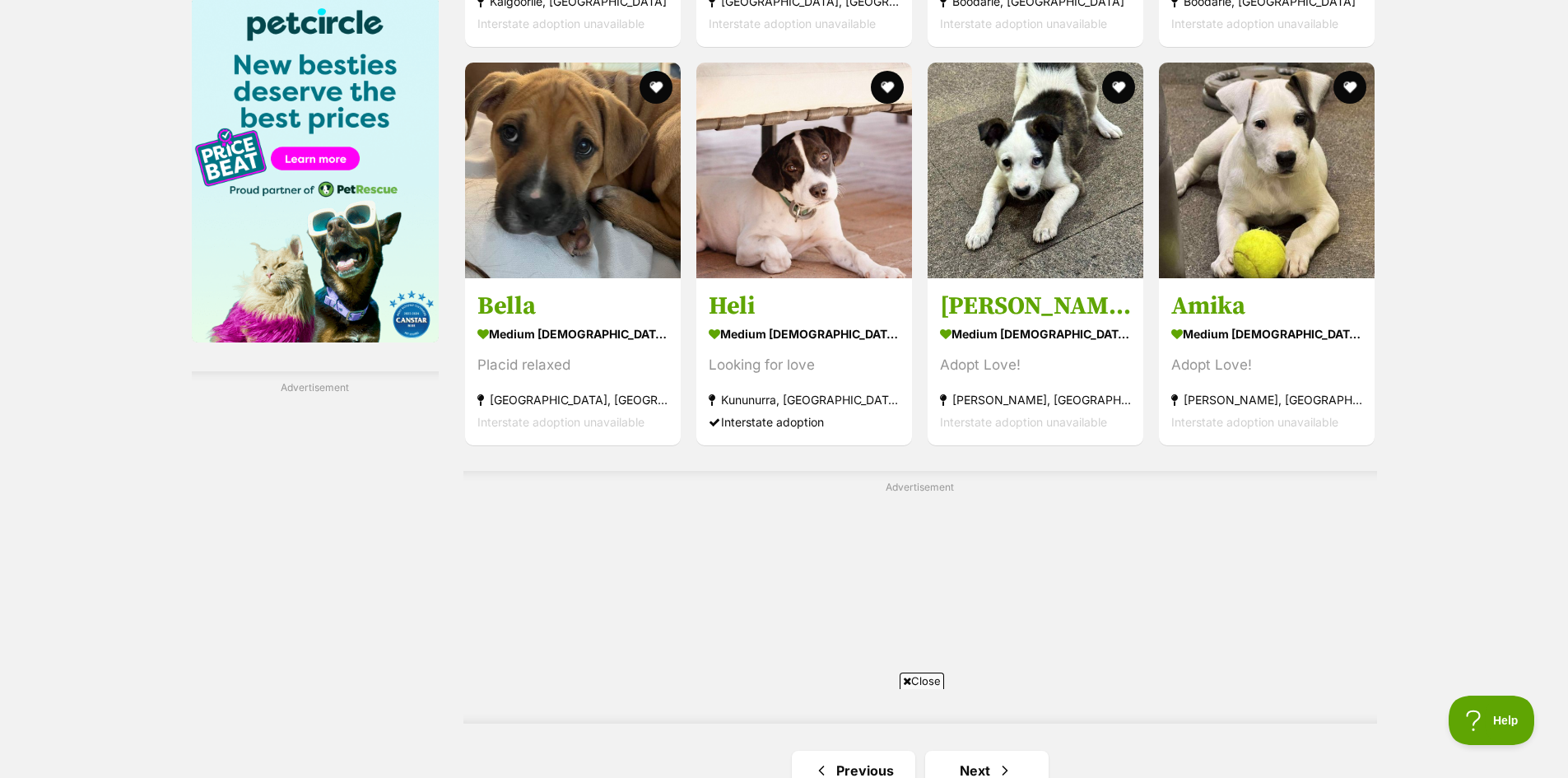
scroll to position [2544, 0]
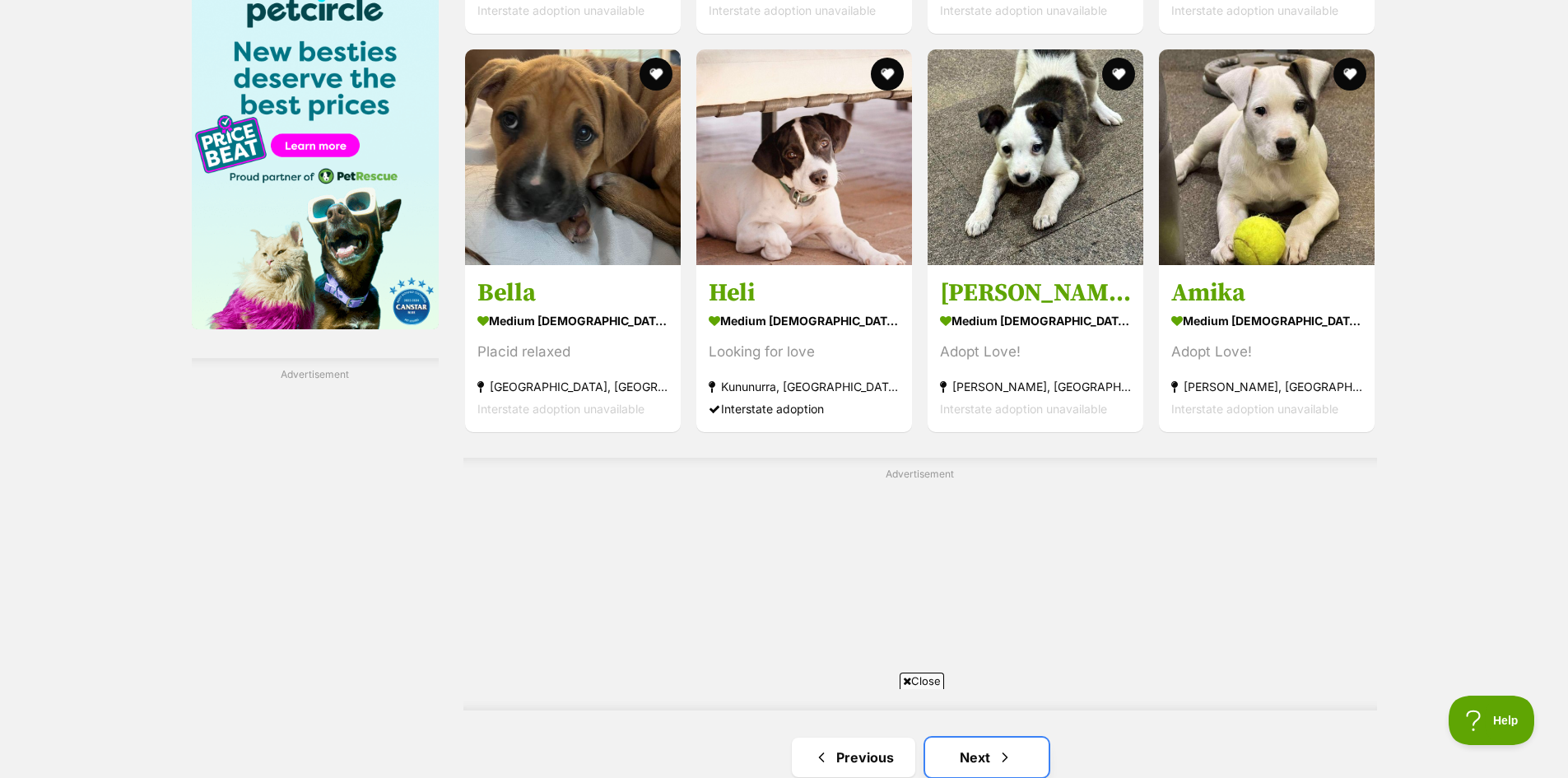
click at [984, 738] on link "Next" at bounding box center [986, 757] width 124 height 40
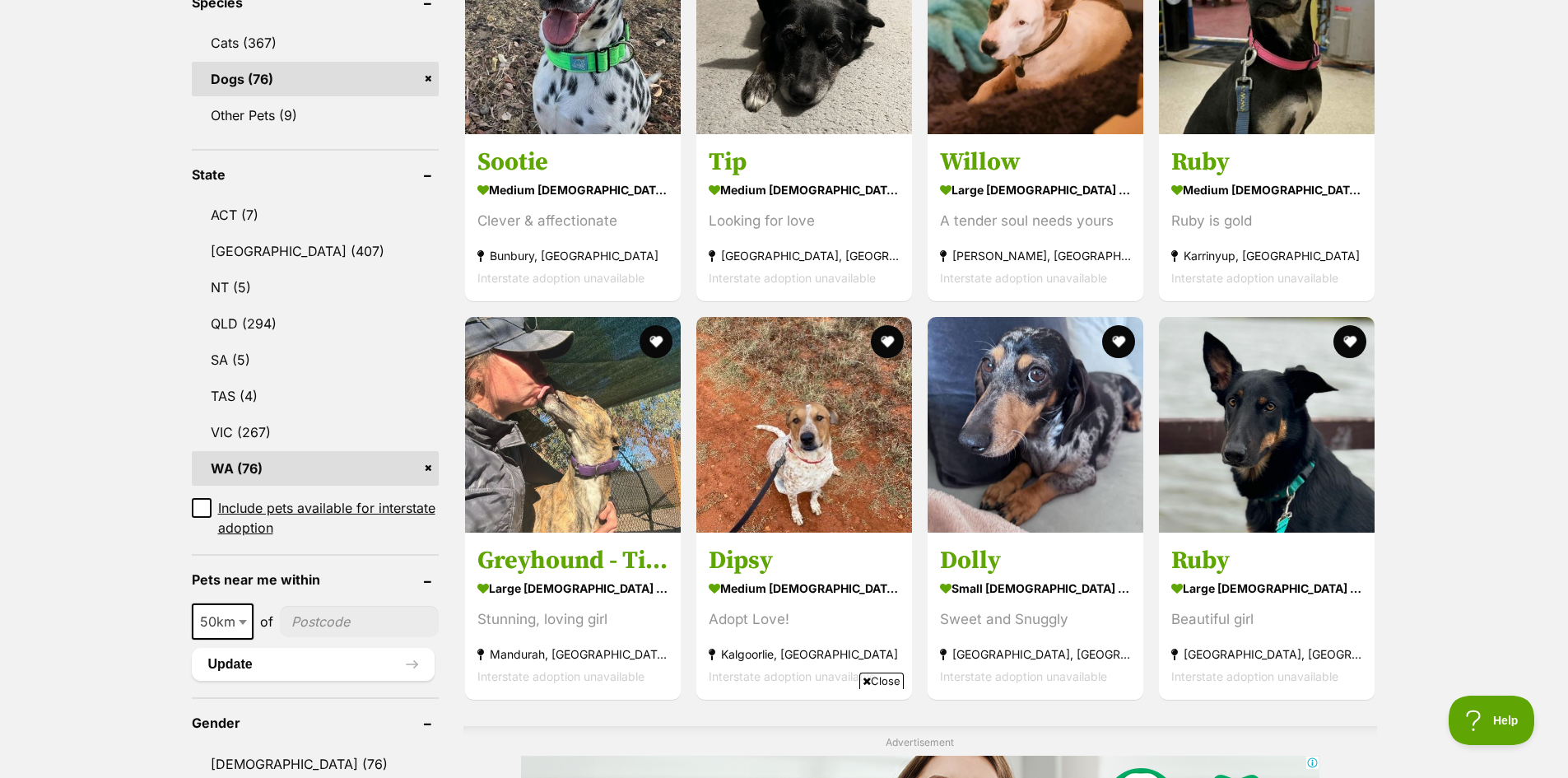
scroll to position [741, 0]
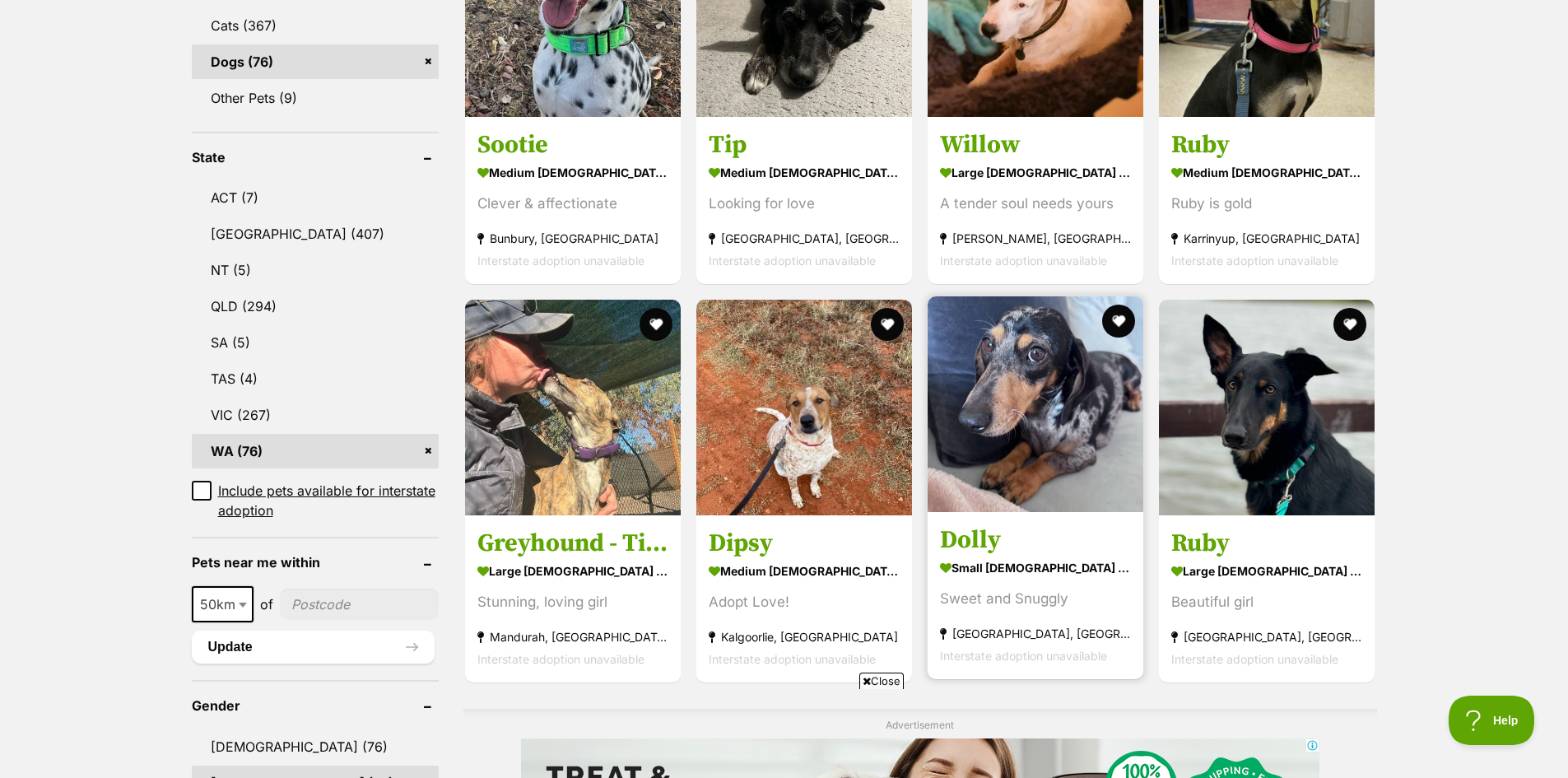
click at [1004, 556] on strong "small [DEMOGRAPHIC_DATA] Dog" at bounding box center [1035, 568] width 191 height 24
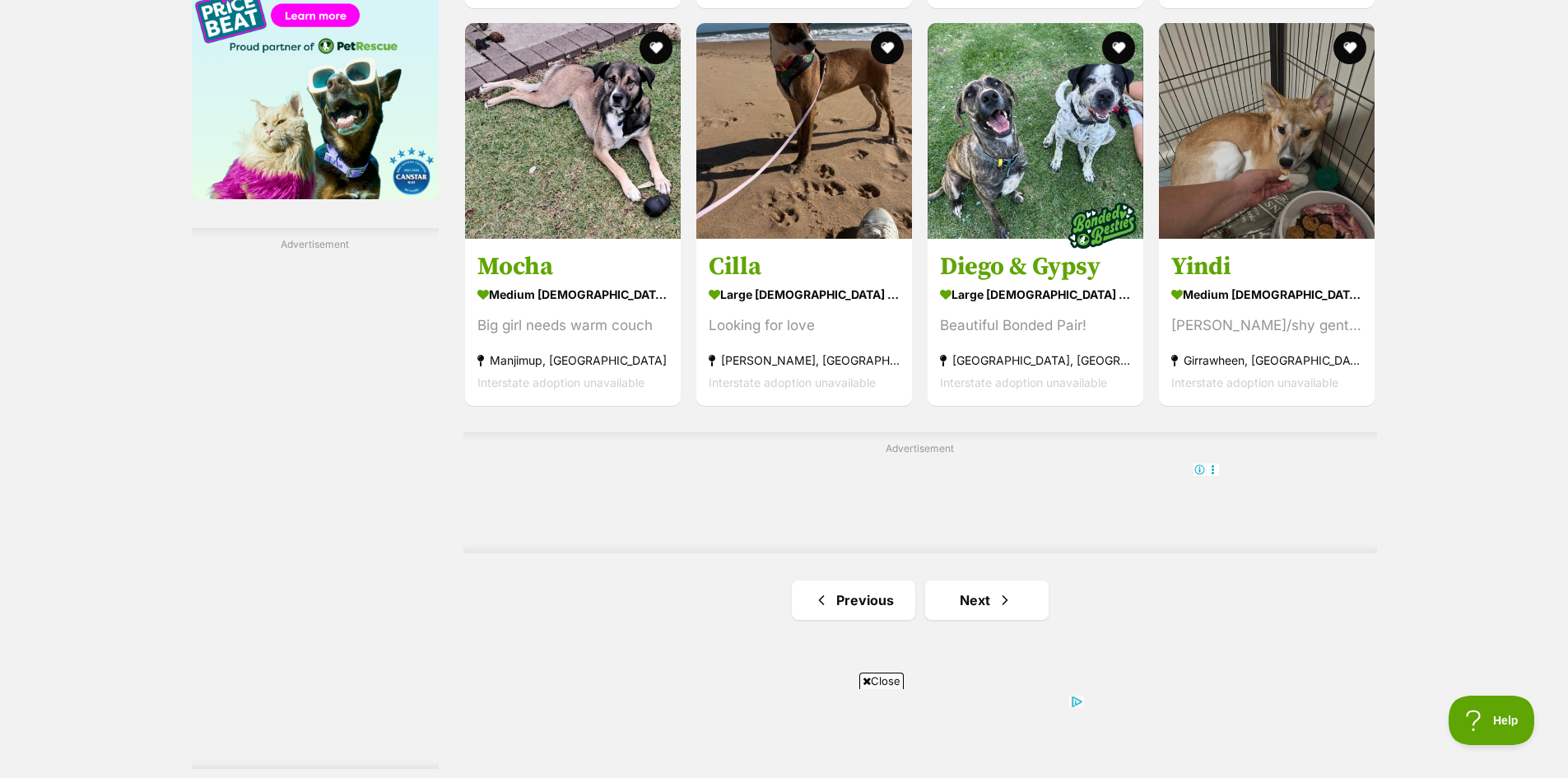
scroll to position [2718, 0]
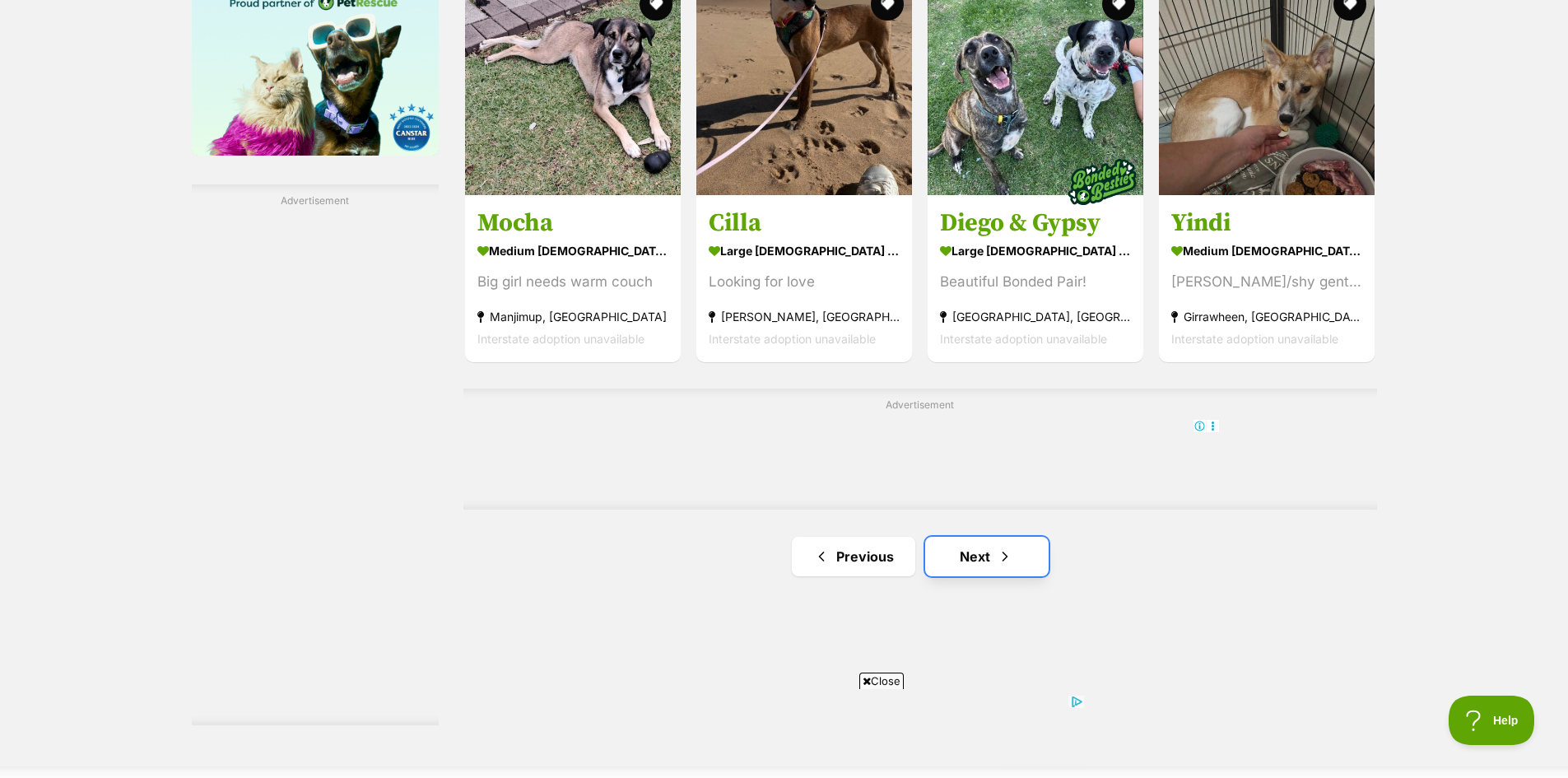
click at [969, 537] on link "Next" at bounding box center [986, 557] width 124 height 40
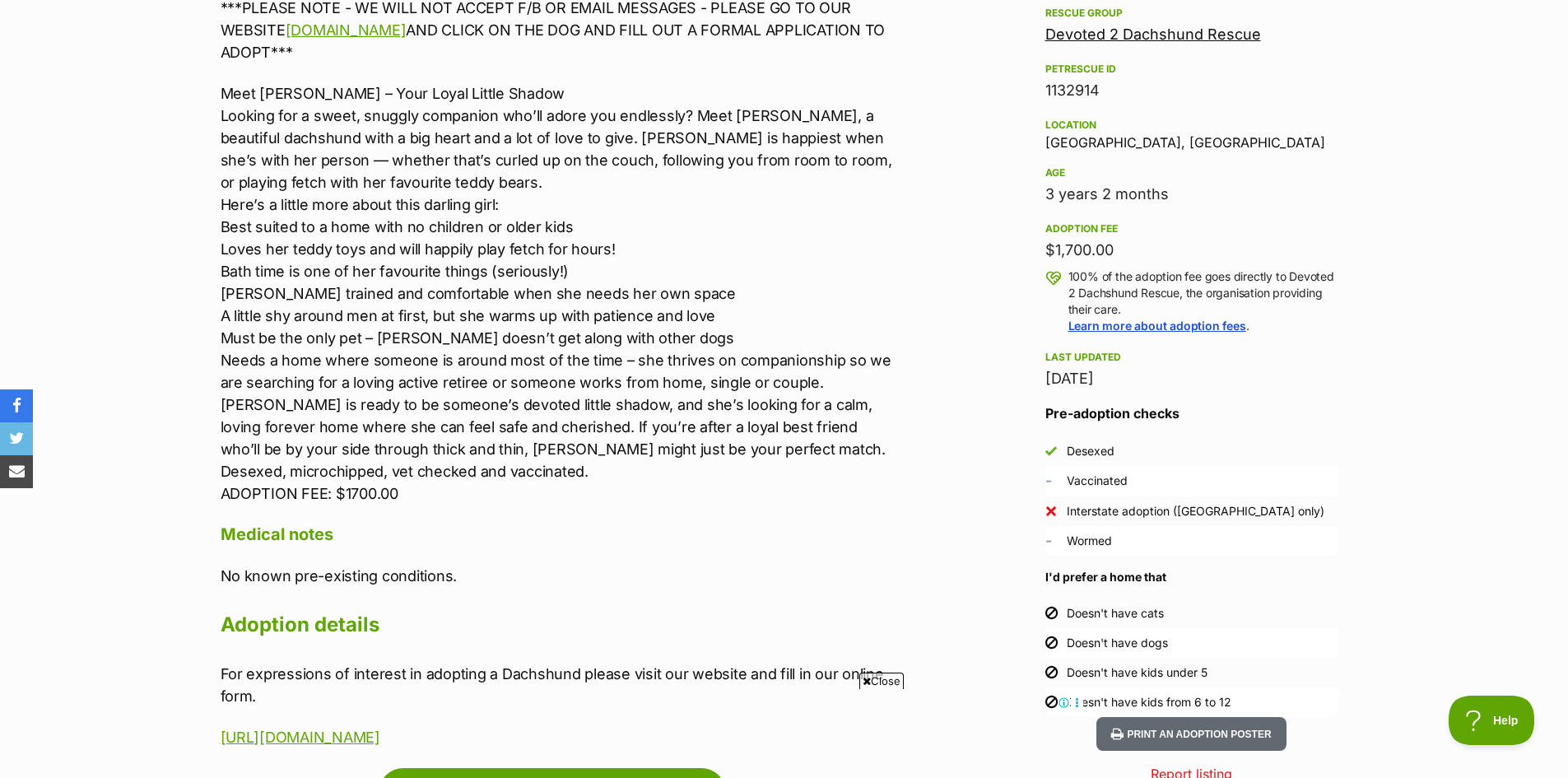
scroll to position [1071, 0]
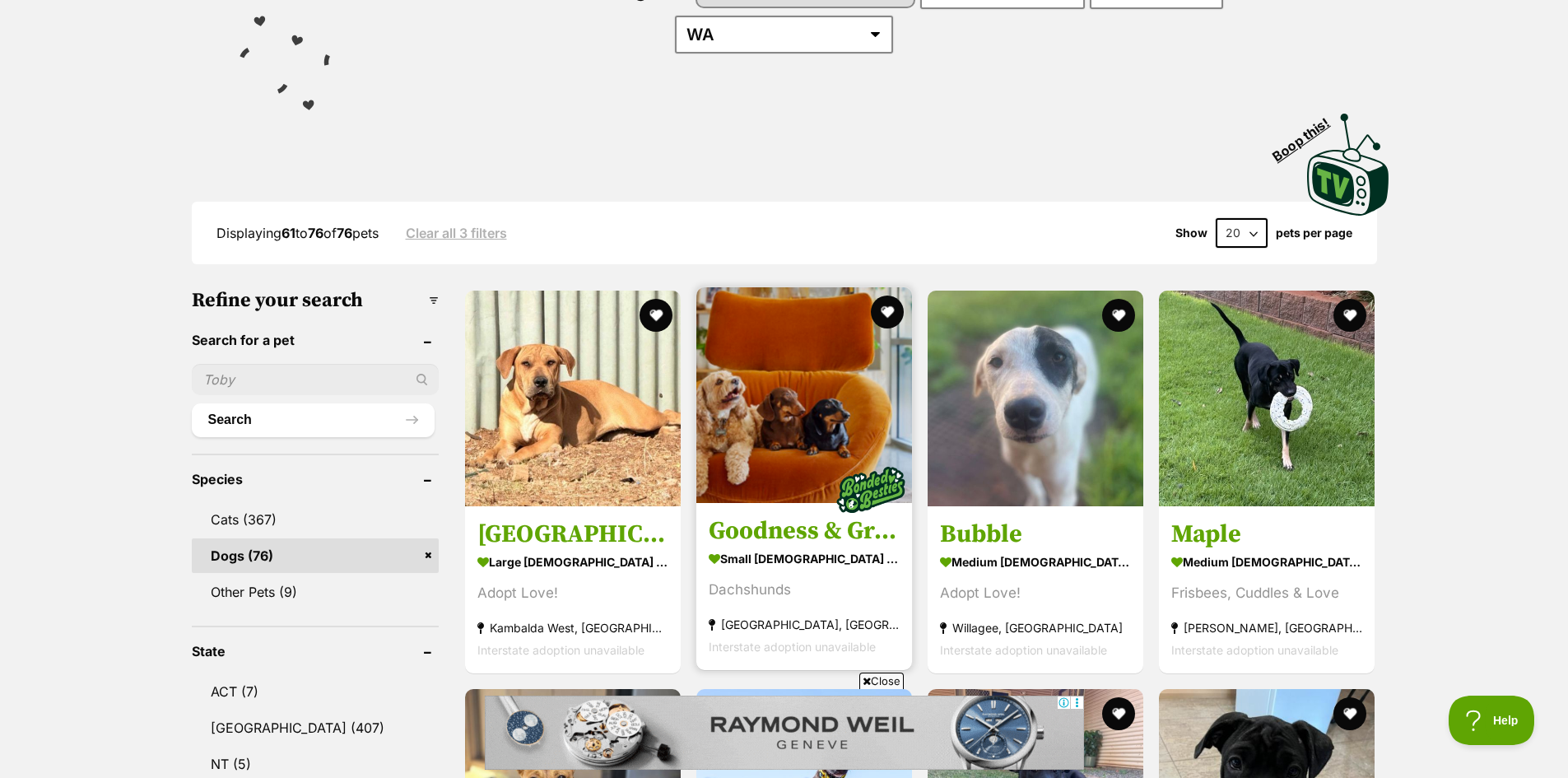
click at [770, 515] on h3 "Goodness & Gracious" at bounding box center [804, 530] width 191 height 31
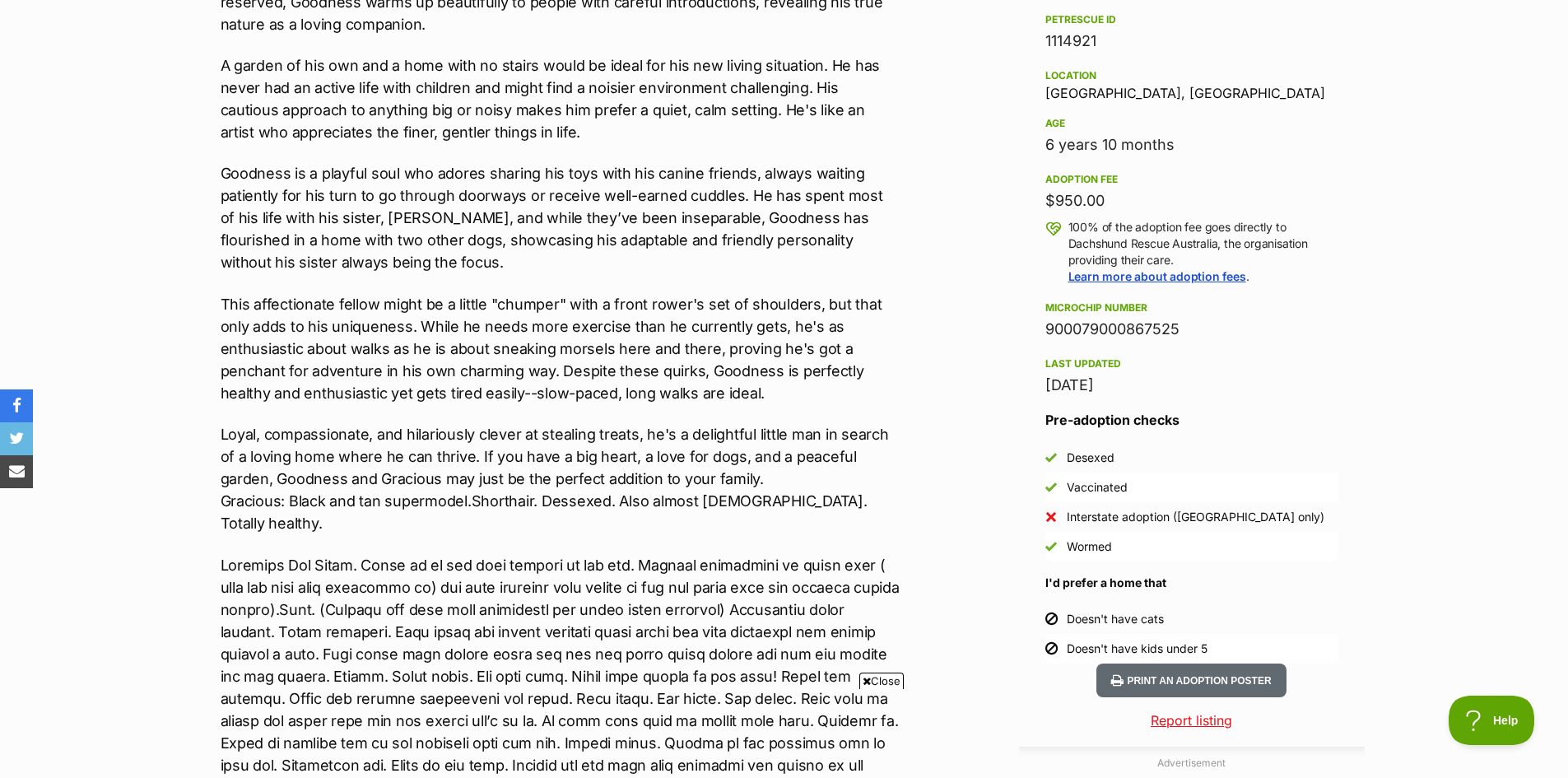
scroll to position [1071, 0]
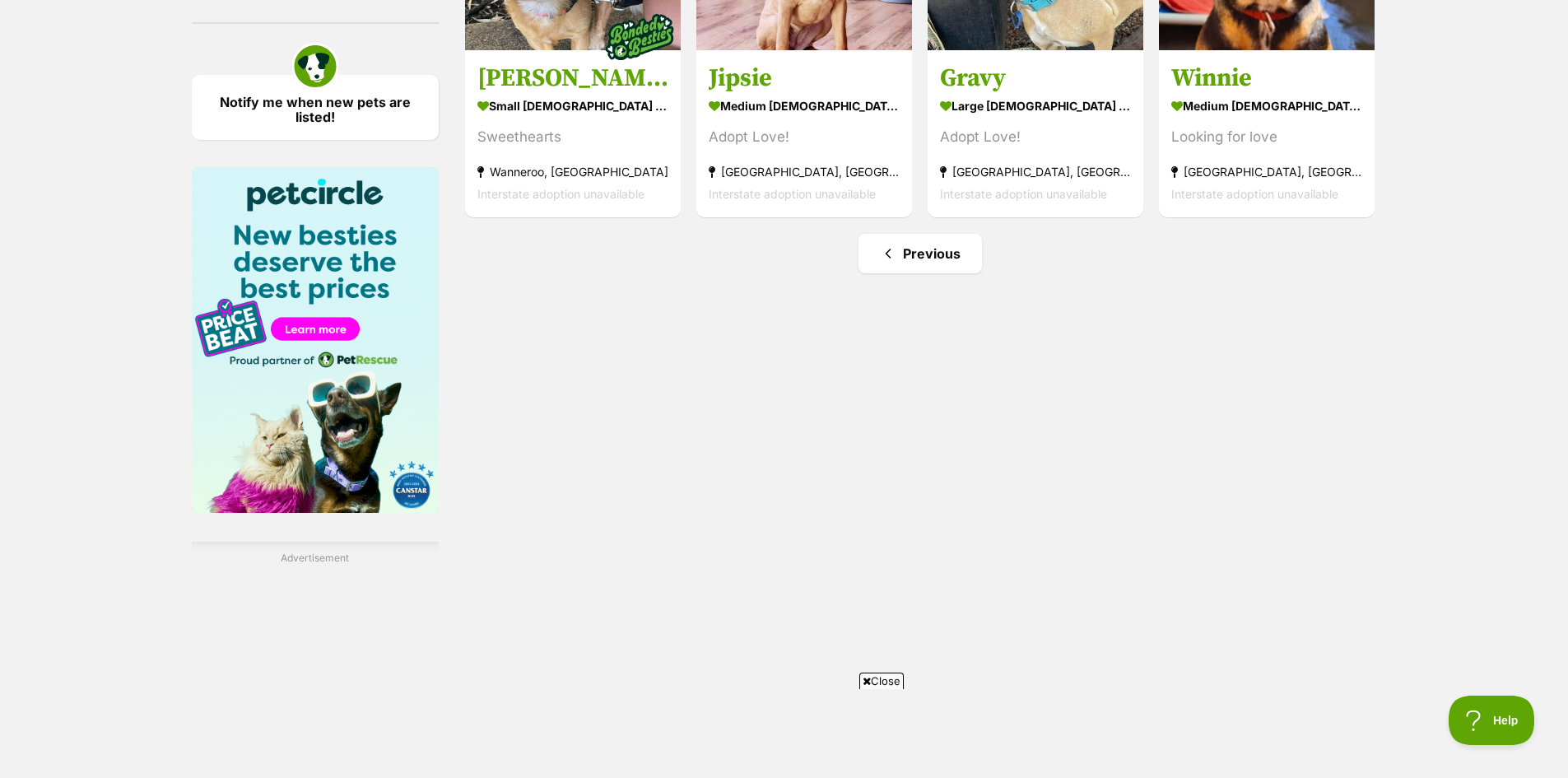
scroll to position [2388, 0]
